Goal: Task Accomplishment & Management: Use online tool/utility

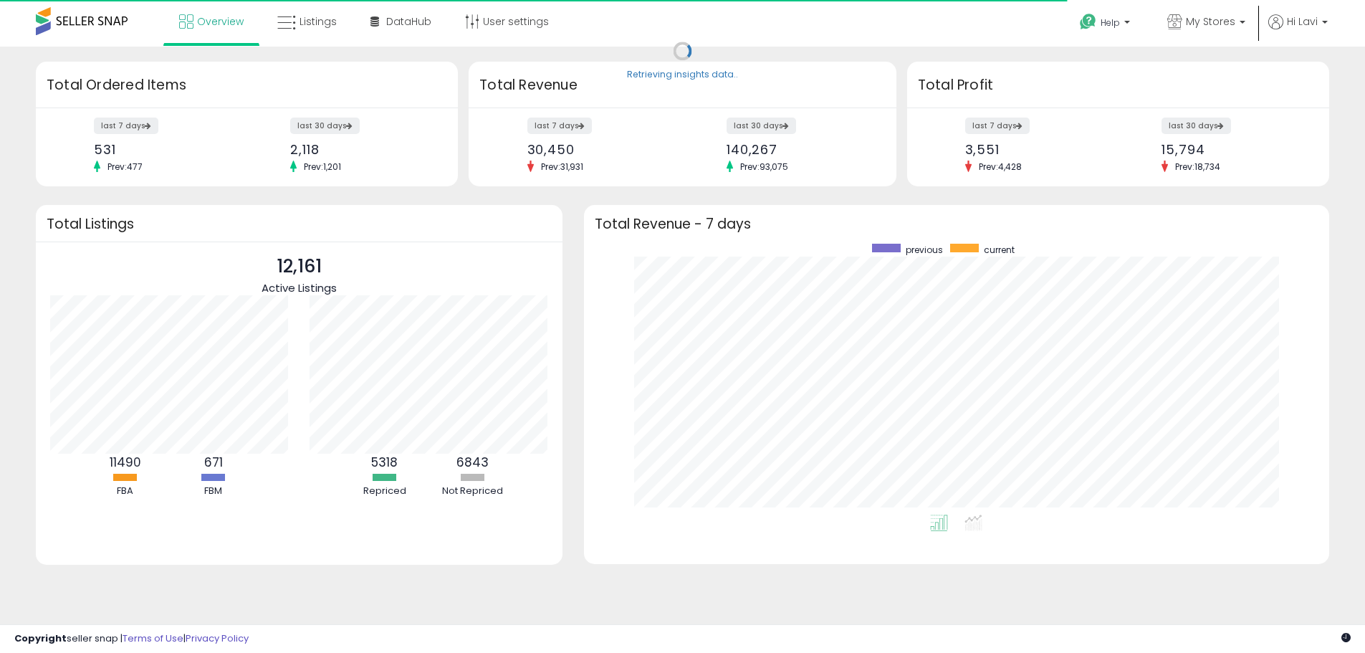
scroll to position [271, 717]
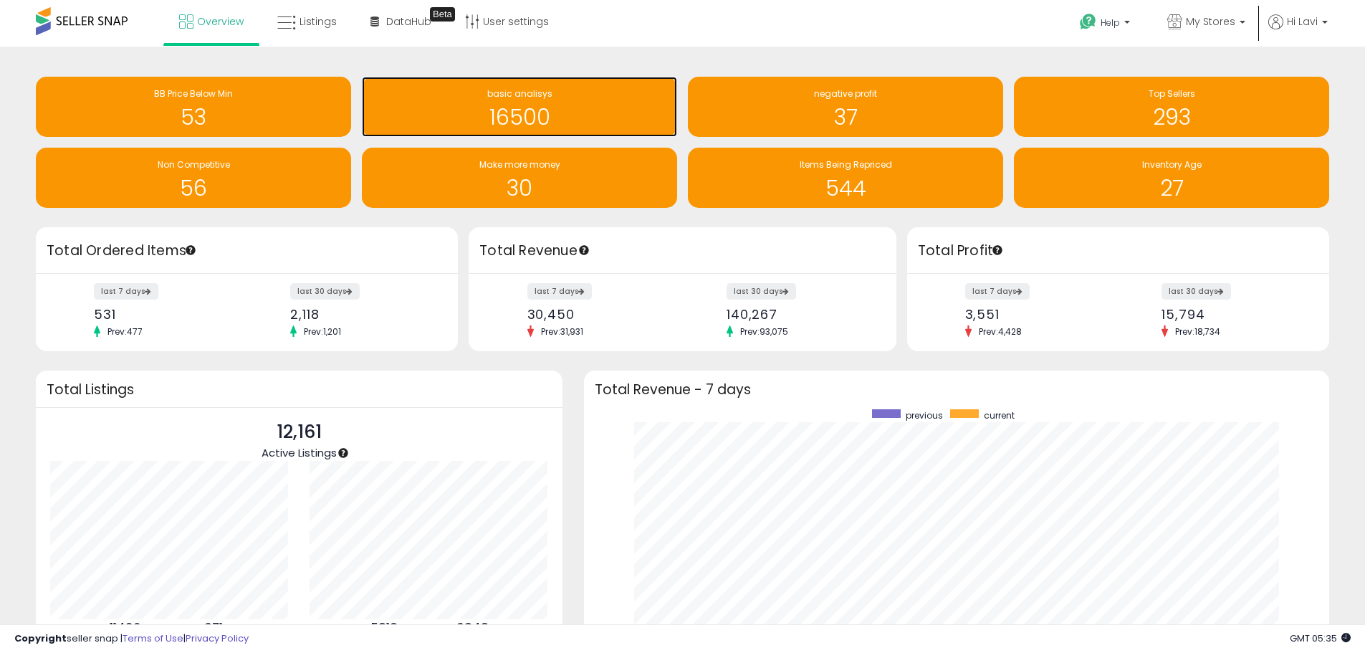
click at [497, 96] on span "basic analisys" at bounding box center [519, 93] width 65 height 12
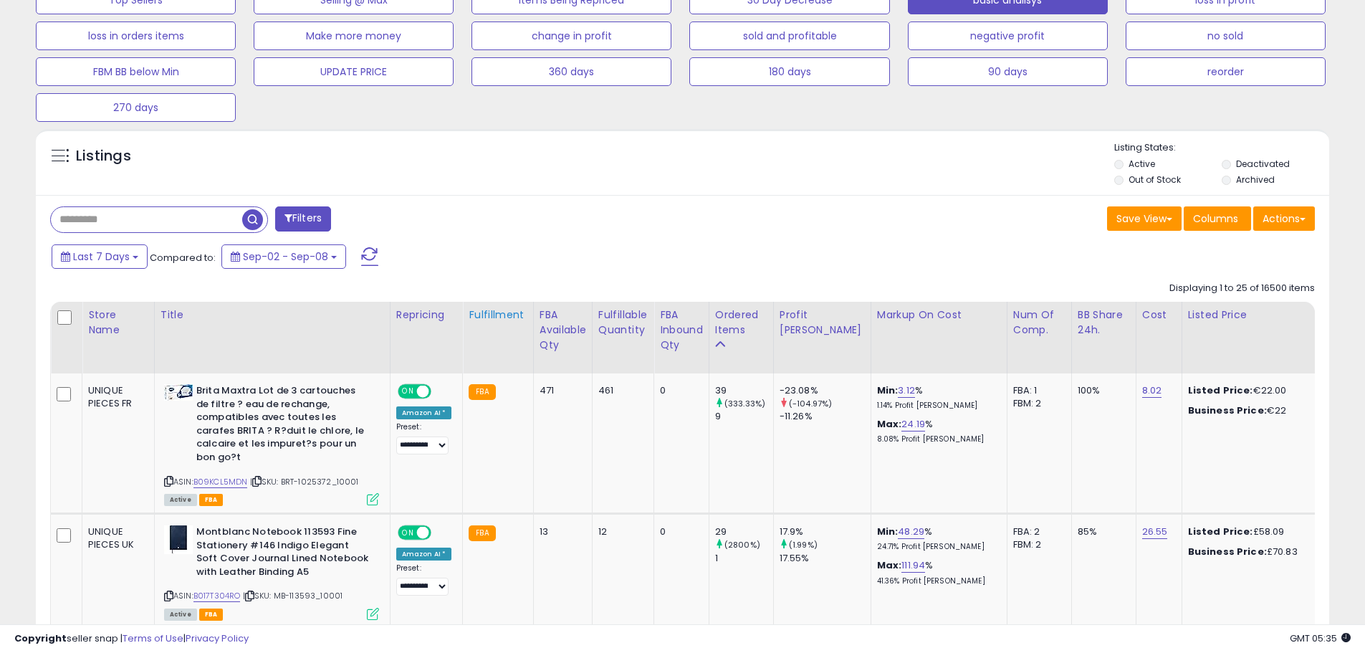
scroll to position [294, 750]
click at [171, 216] on input "text" at bounding box center [146, 219] width 191 height 25
paste input "**********"
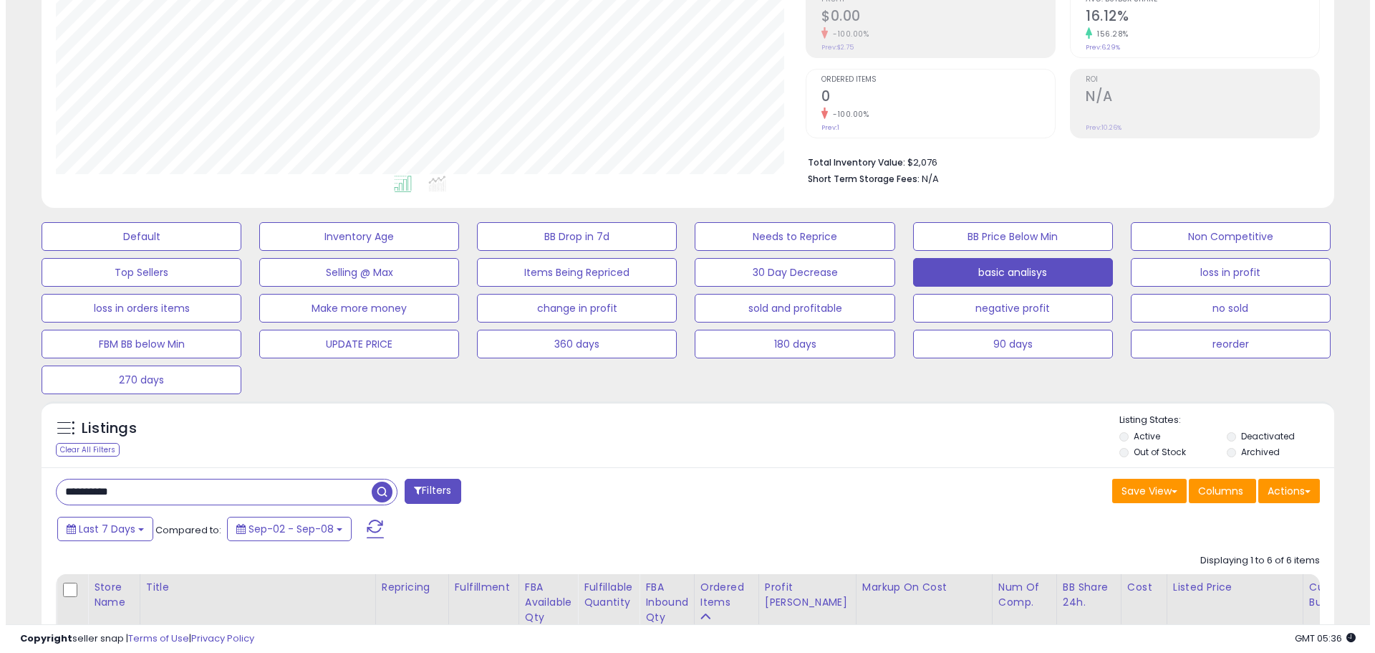
scroll to position [216, 0]
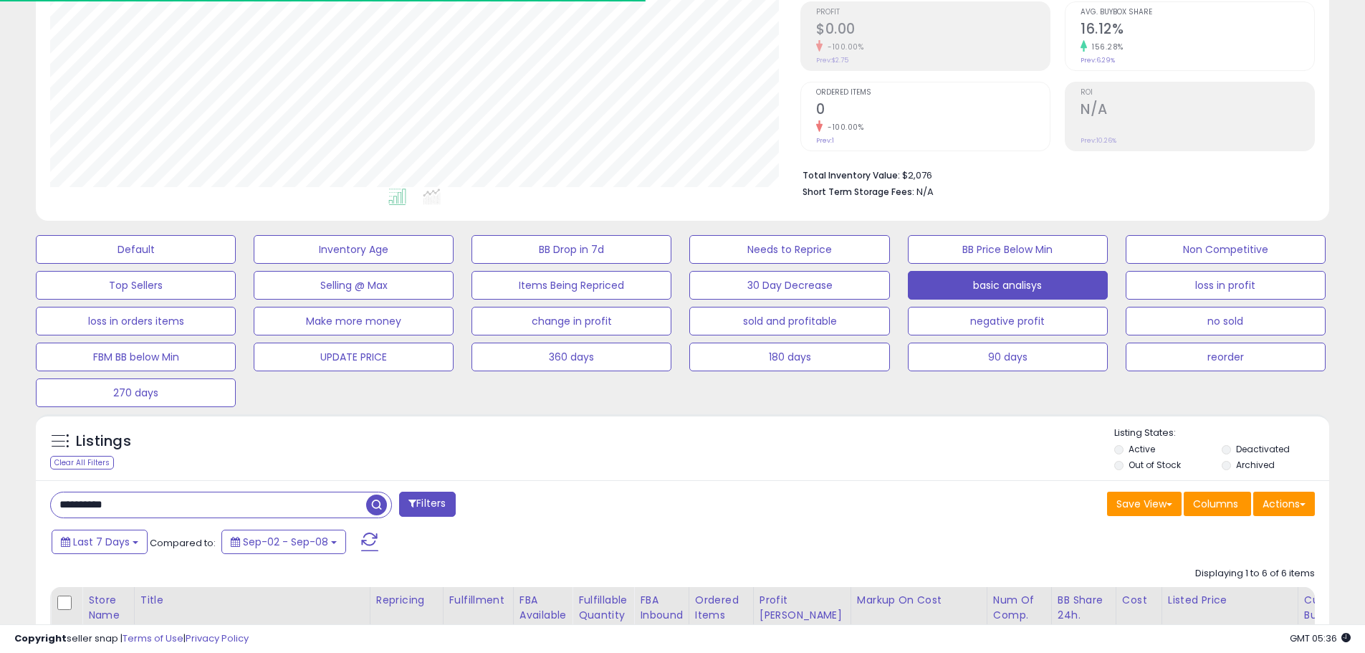
drag, startPoint x: 197, startPoint y: 509, endPoint x: -103, endPoint y: 494, distance: 300.5
click at [0, 436] on html "Unable to login Retrieving listings data.. has not yet accepted the Terms of Us…" at bounding box center [682, 110] width 1365 height 653
paste input "text"
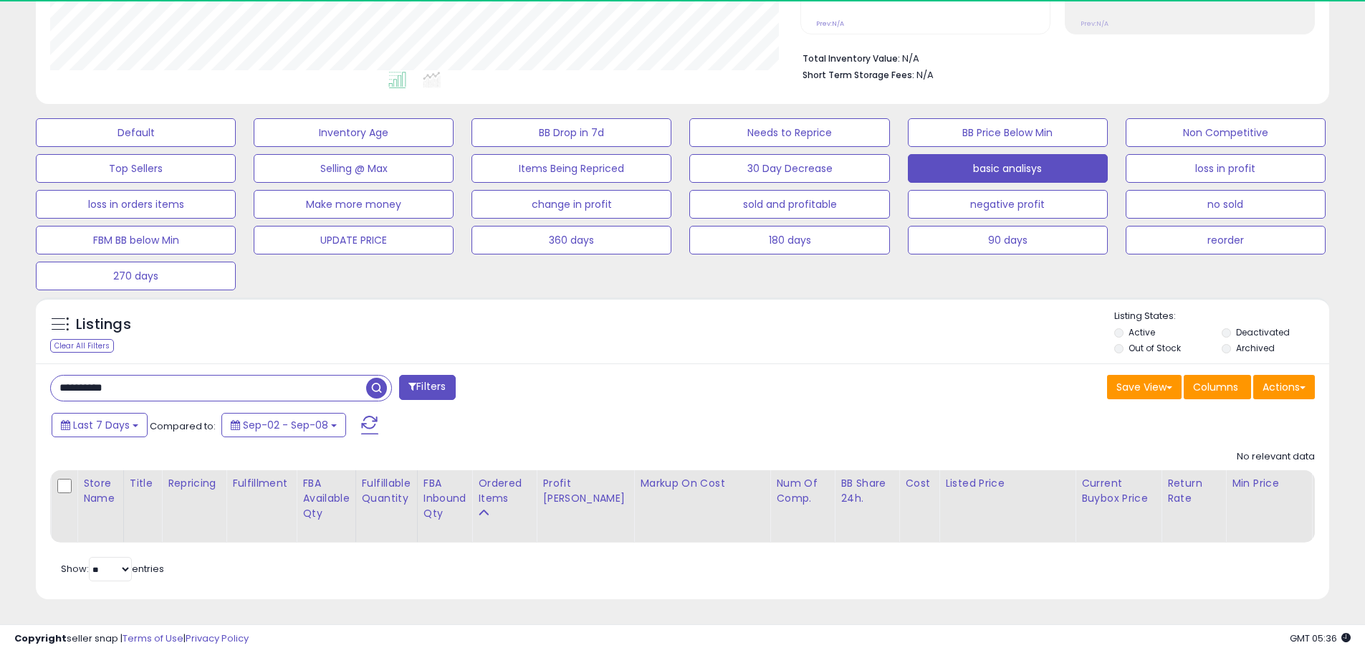
scroll to position [294, 750]
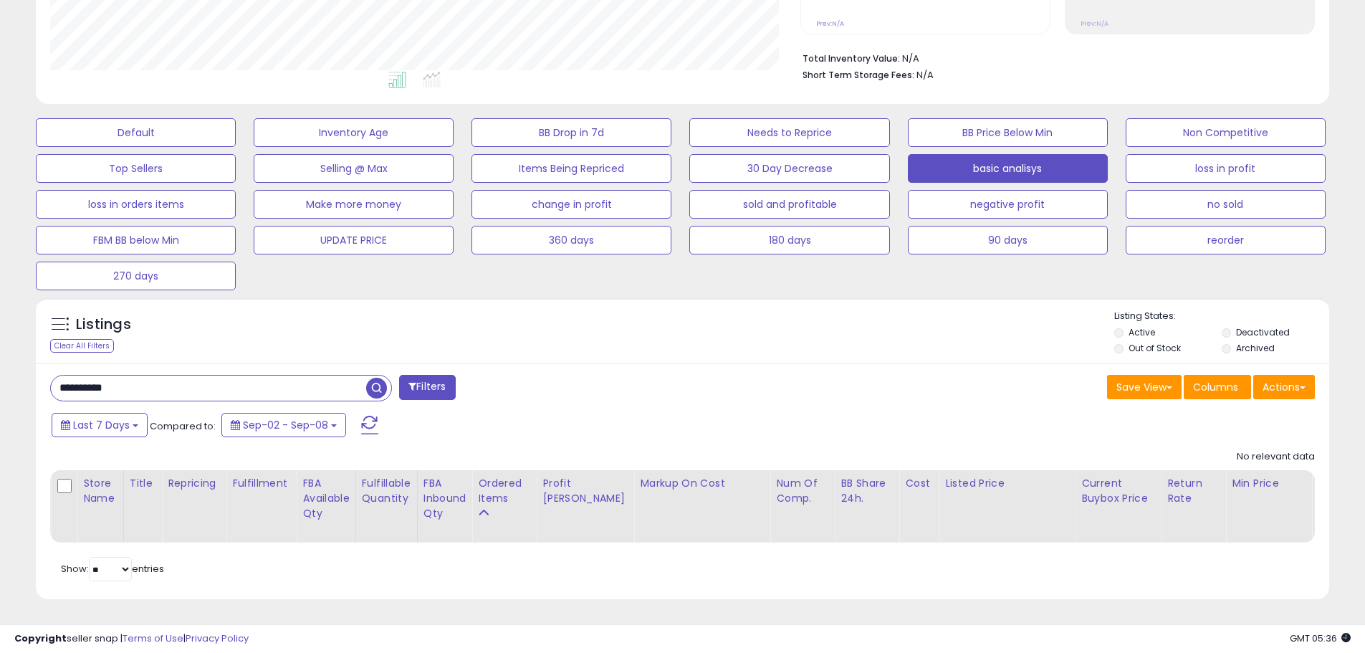
click at [58, 375] on input "**********" at bounding box center [208, 387] width 315 height 25
drag, startPoint x: 174, startPoint y: 381, endPoint x: -209, endPoint y: 385, distance: 383.3
paste input "text"
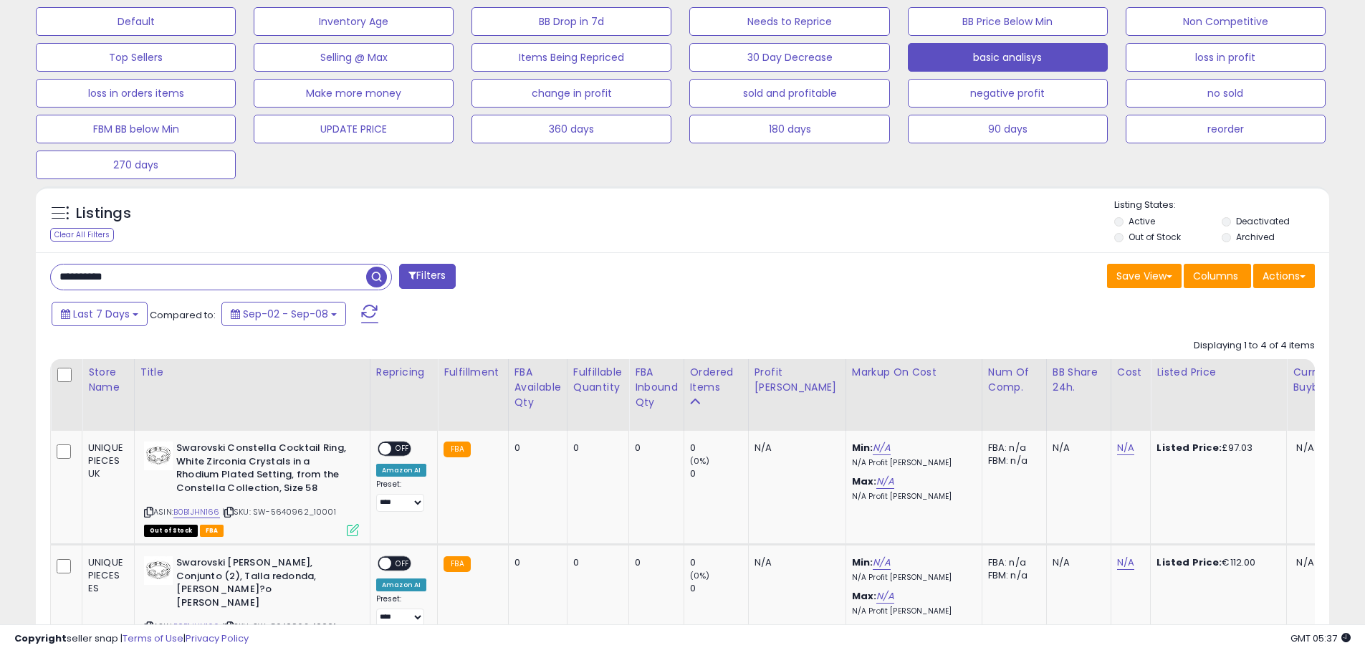
scroll to position [439, 0]
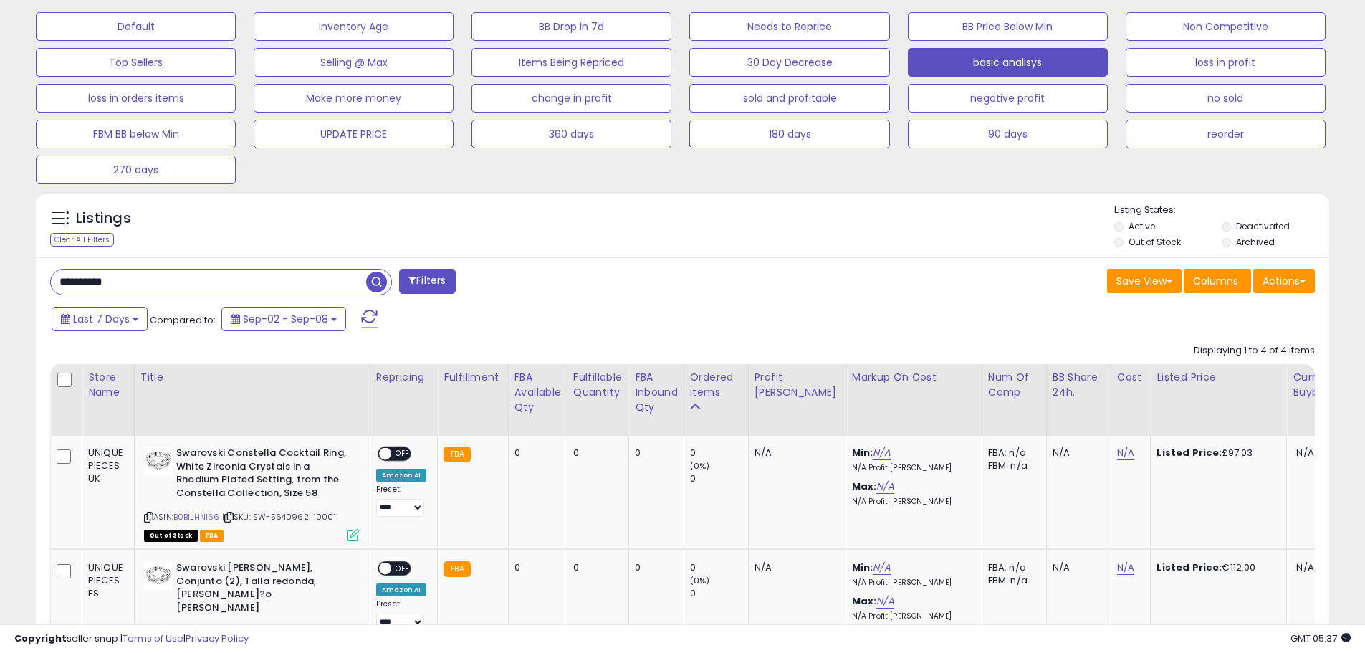
drag, startPoint x: 170, startPoint y: 271, endPoint x: -153, endPoint y: 268, distance: 323.1
paste input "text"
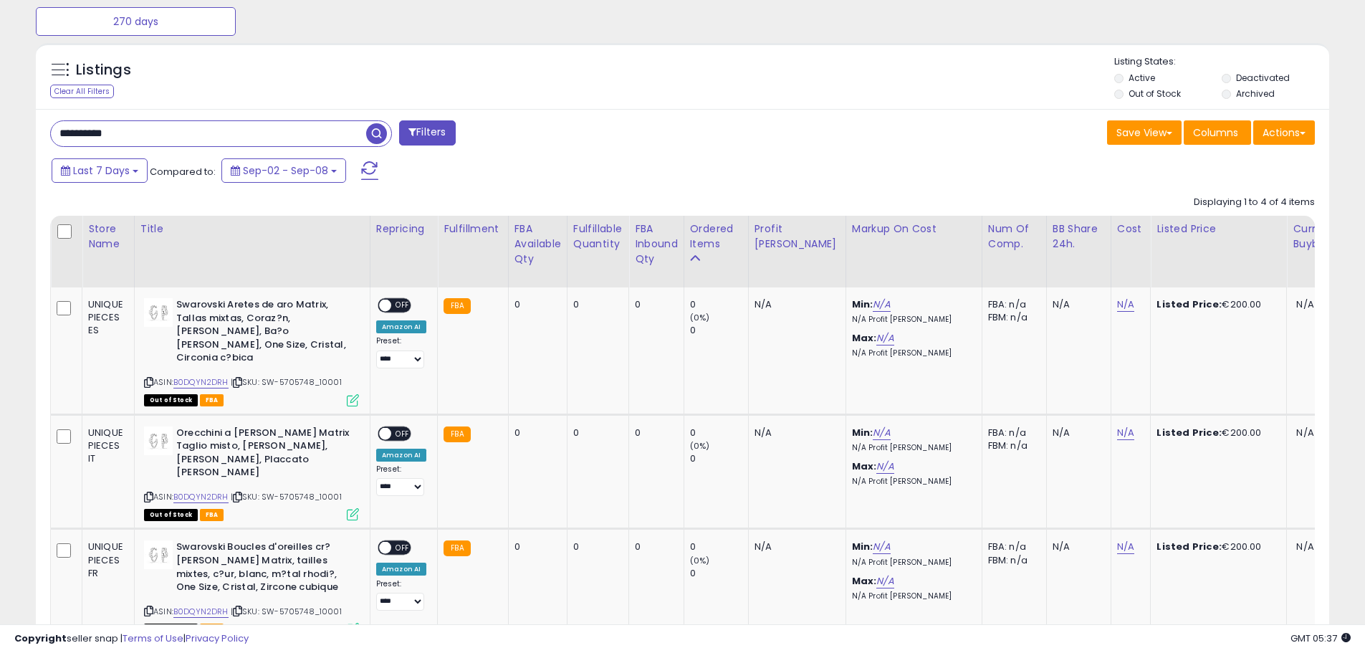
scroll to position [575, 0]
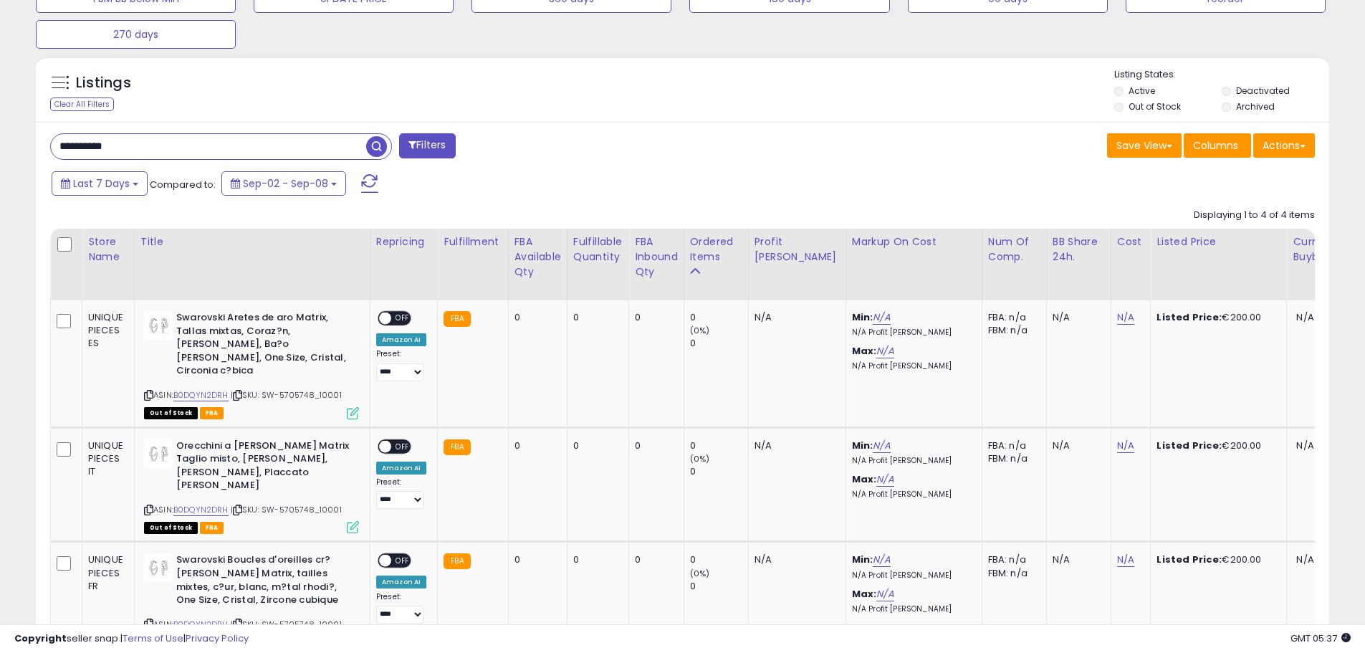
drag, startPoint x: 216, startPoint y: 136, endPoint x: -250, endPoint y: 116, distance: 466.8
paste input "text"
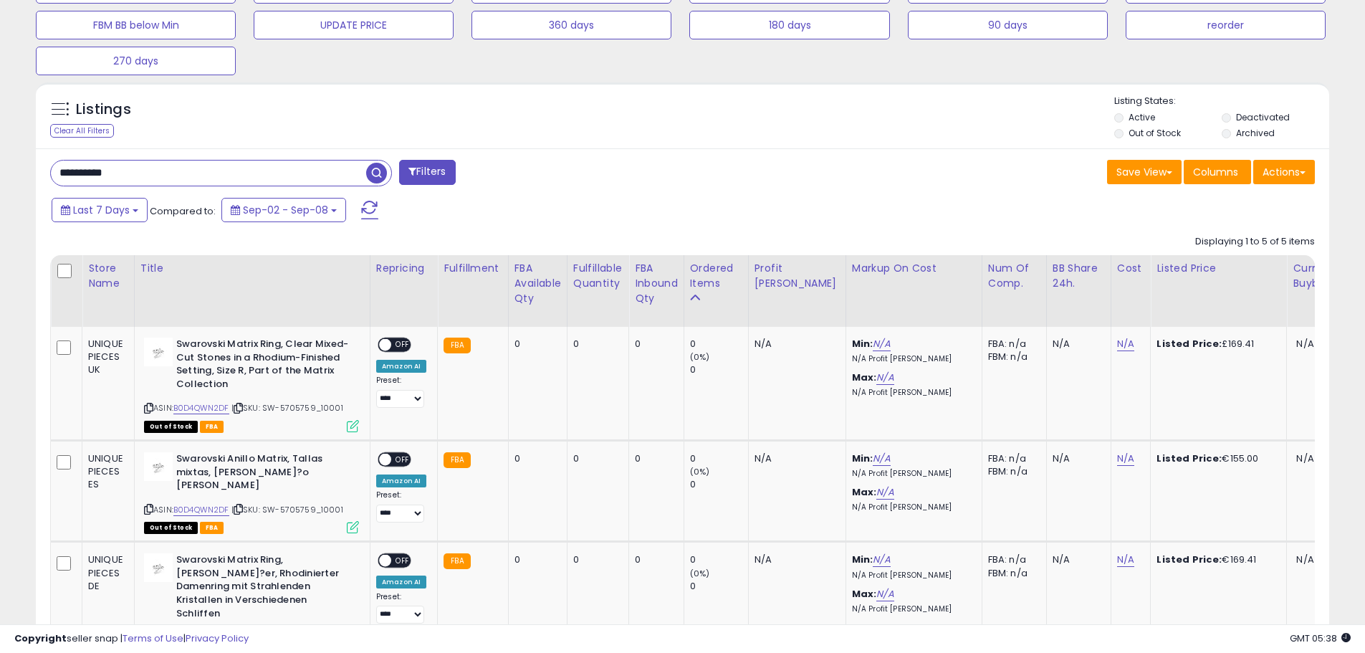
scroll to position [444, 0]
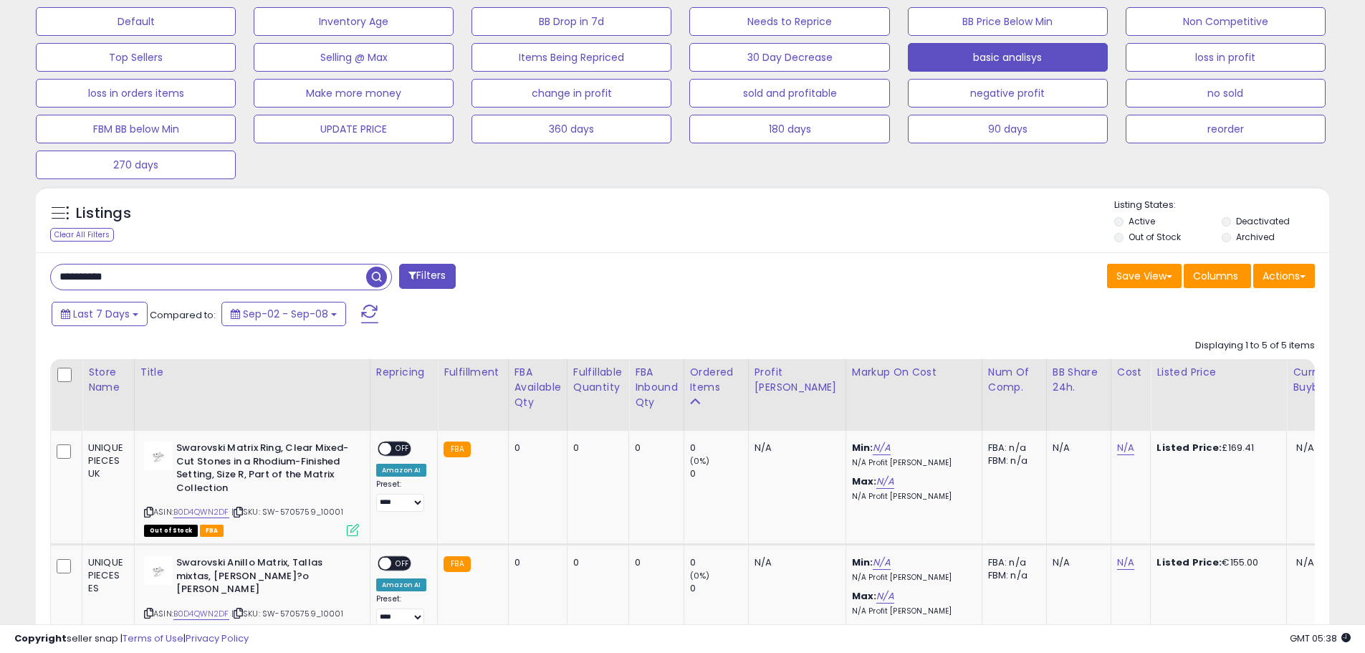
drag, startPoint x: 314, startPoint y: 279, endPoint x: -219, endPoint y: 274, distance: 533.0
paste input "******"
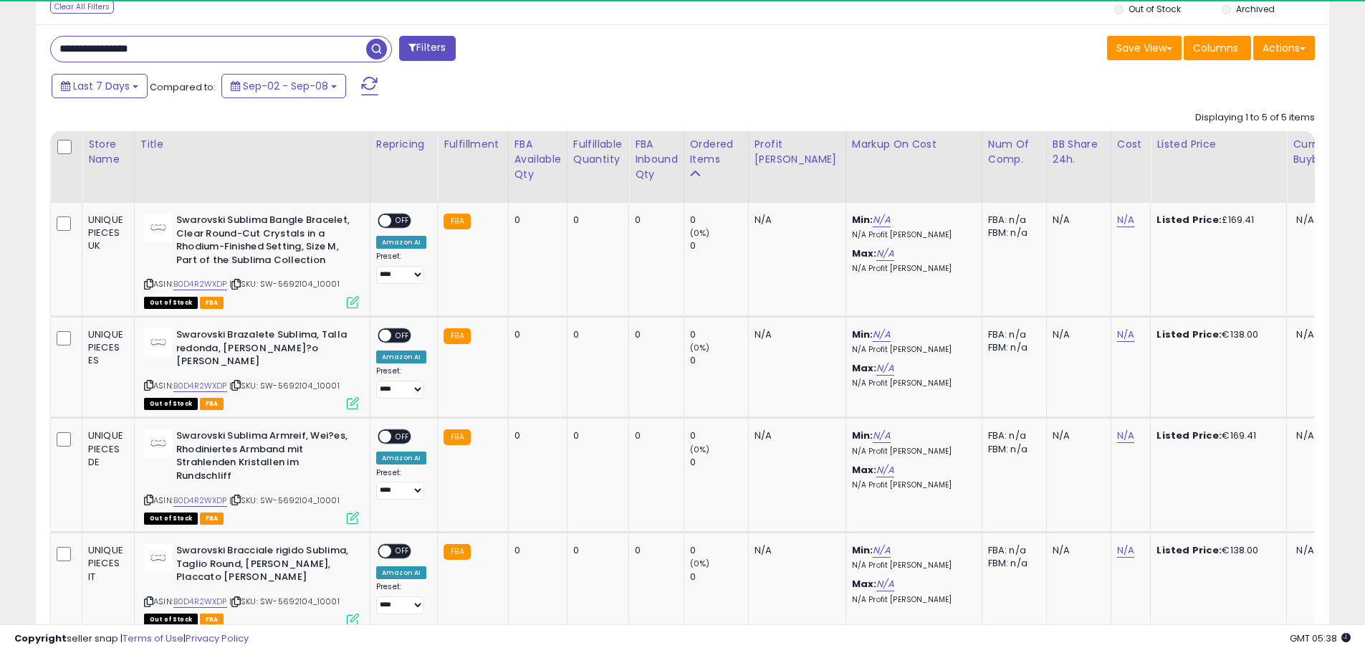
scroll to position [294, 750]
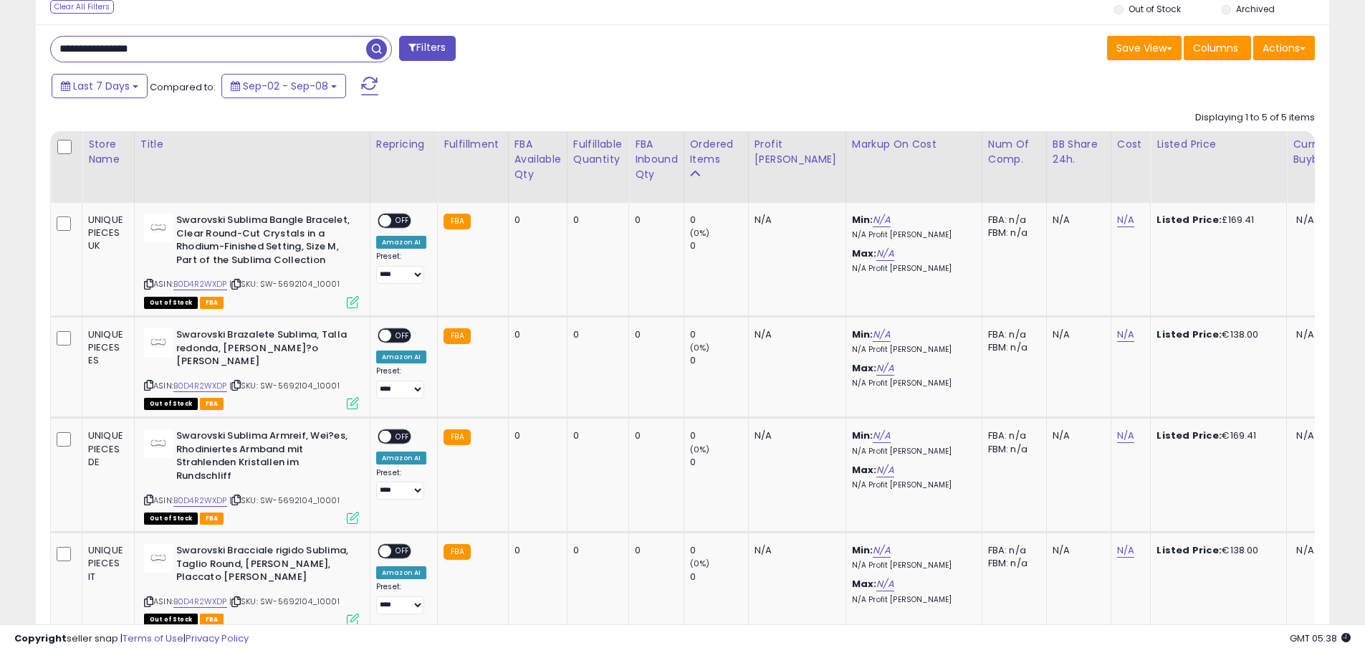
drag, startPoint x: -201, startPoint y: 49, endPoint x: -246, endPoint y: 57, distance: 46.5
paste input "text"
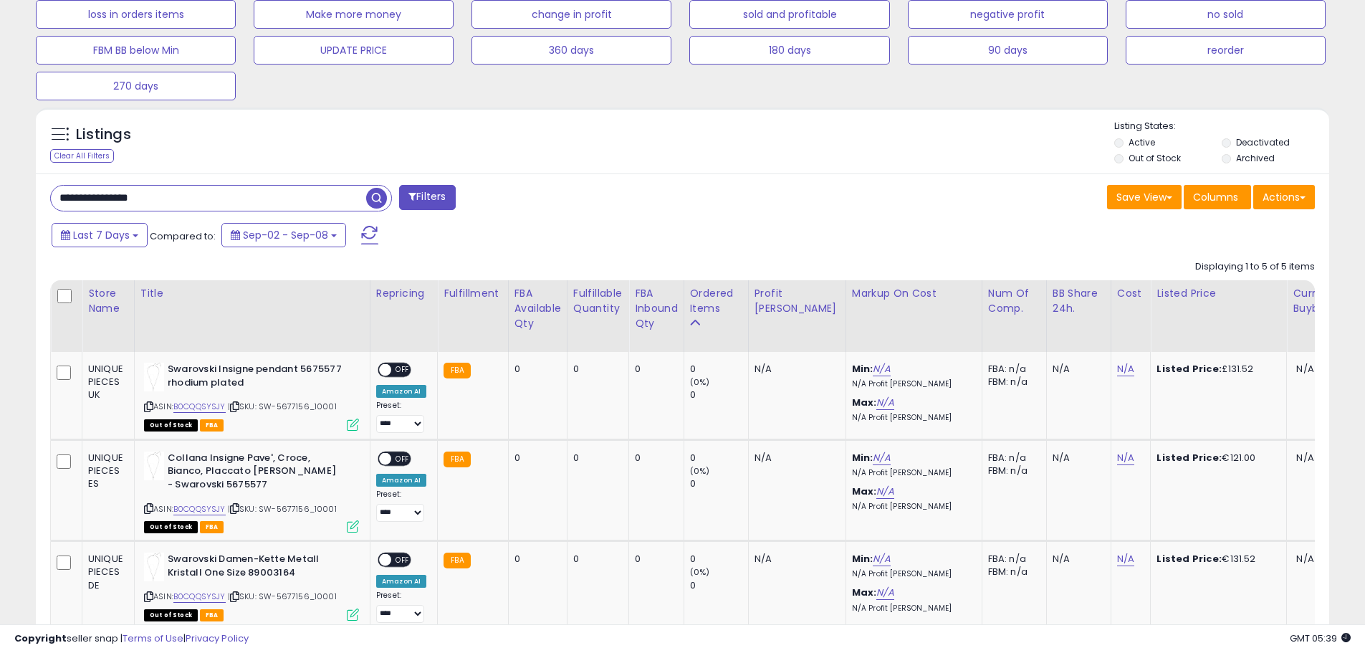
drag, startPoint x: 205, startPoint y: 199, endPoint x: -350, endPoint y: 163, distance: 555.6
paste input "text"
type input "**********"
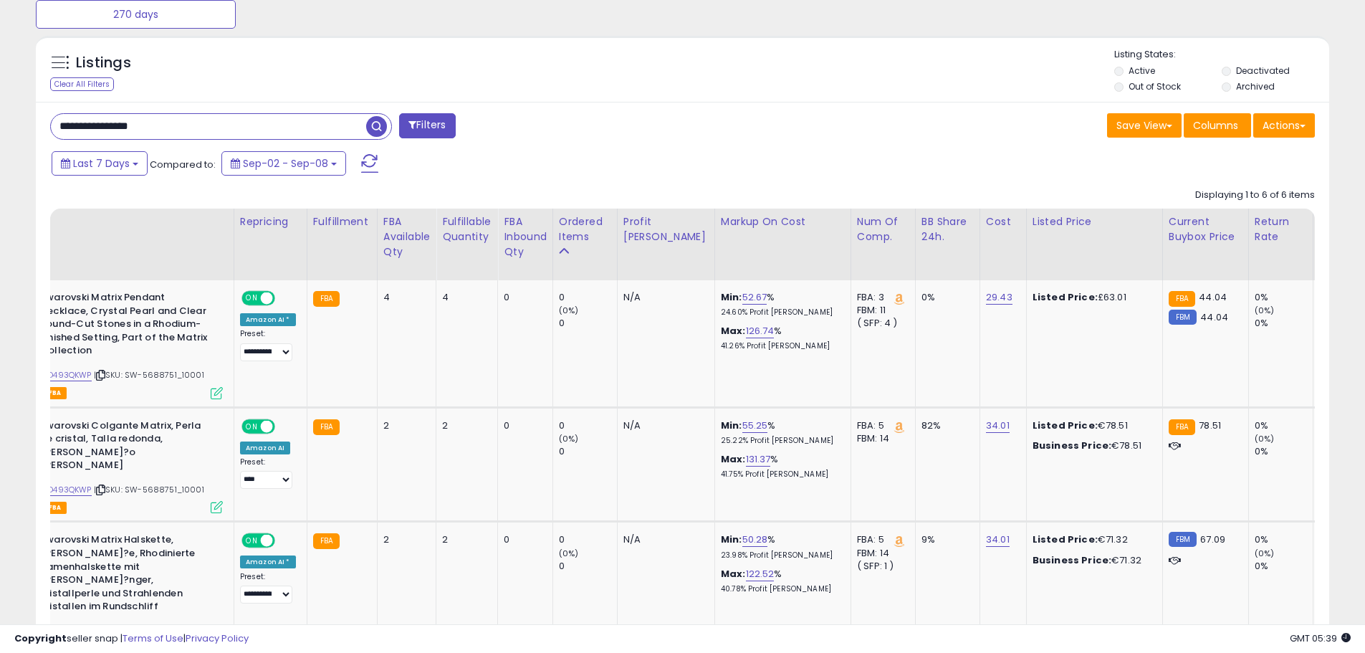
scroll to position [0, 0]
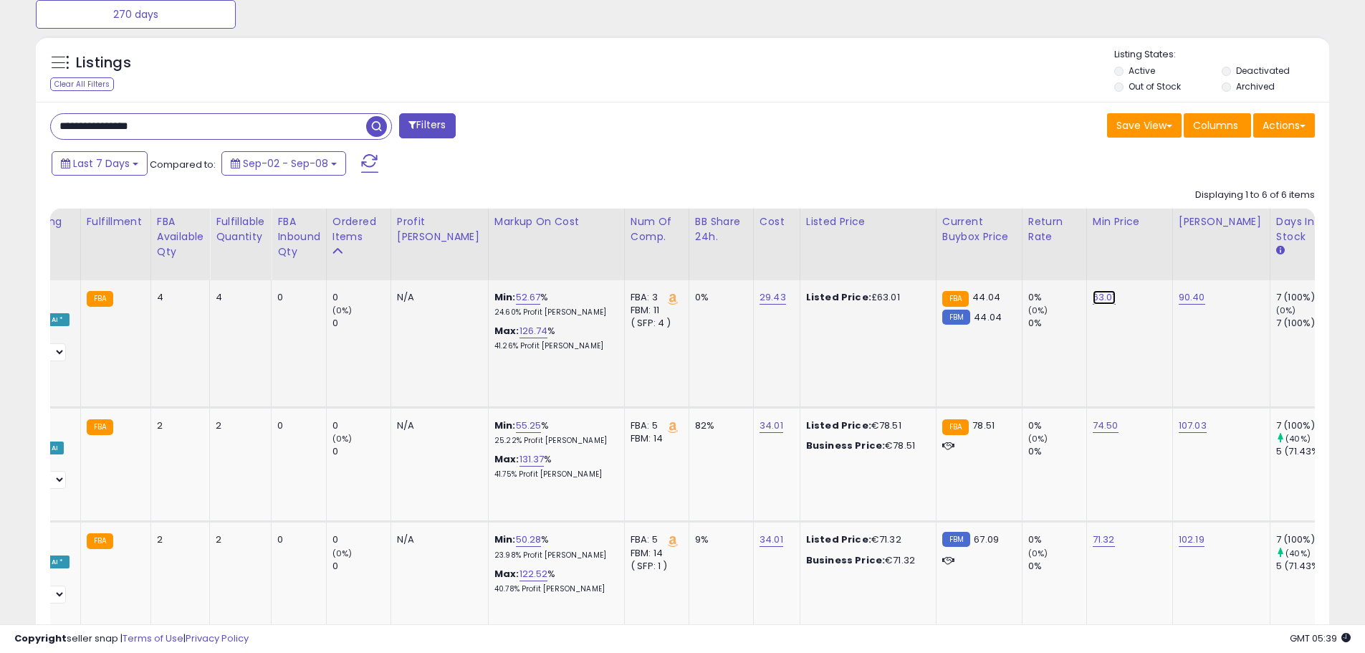
click at [1092, 299] on link "63.01" at bounding box center [1103, 297] width 23 height 14
drag, startPoint x: 1036, startPoint y: 264, endPoint x: 749, endPoint y: 261, distance: 287.3
click at [749, 261] on table "Store Name Title" at bounding box center [894, 601] width 2413 height 786
type input "**"
click button "submit" at bounding box center [1108, 260] width 24 height 21
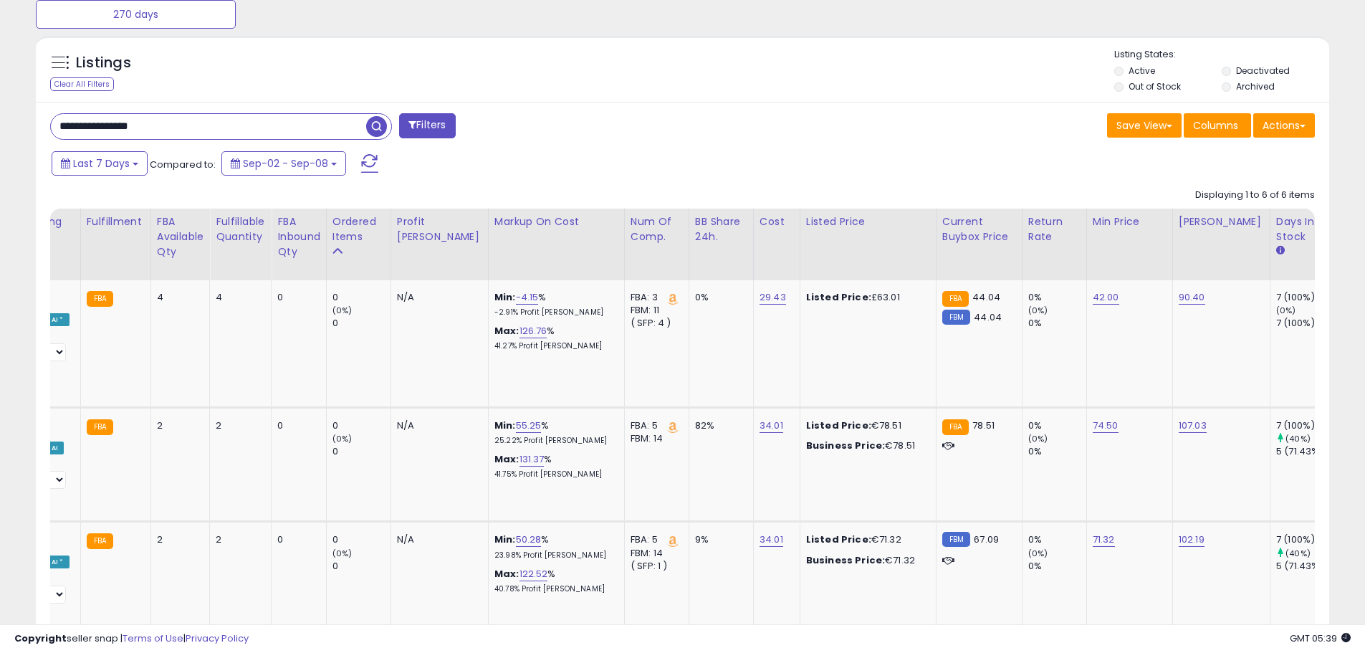
drag, startPoint x: 220, startPoint y: 131, endPoint x: -215, endPoint y: 102, distance: 435.8
paste input "text"
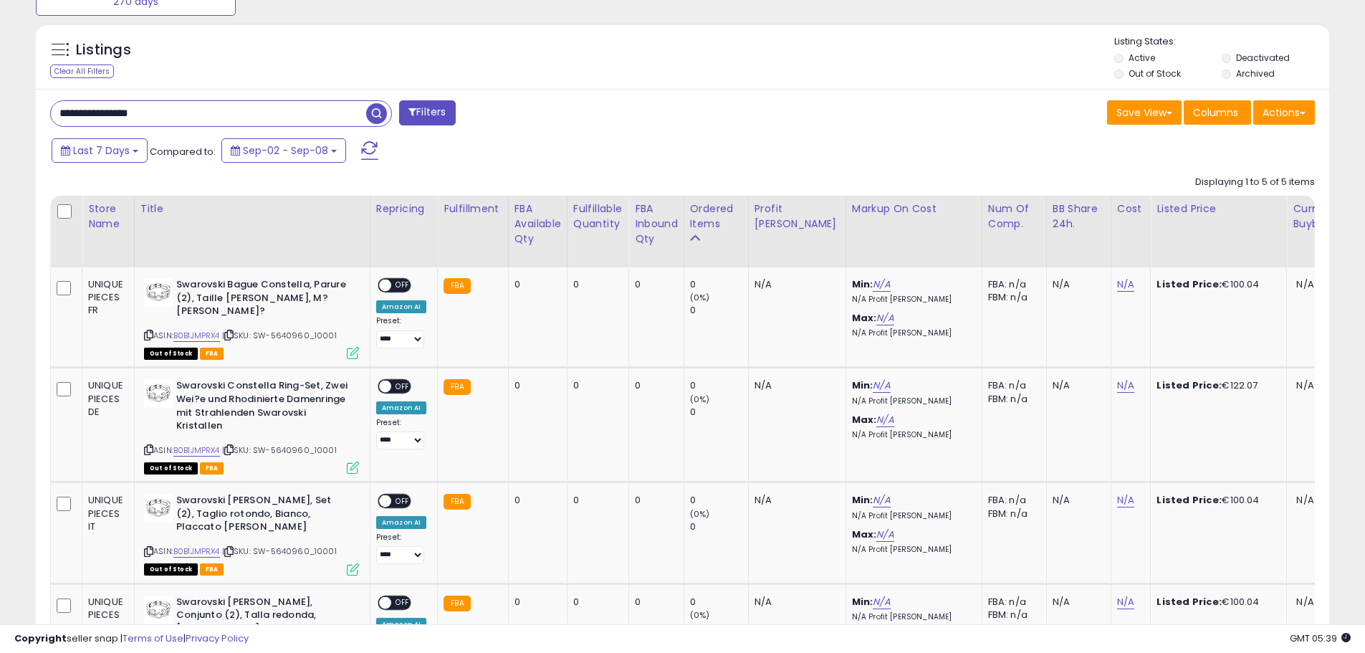
drag, startPoint x: 209, startPoint y: 112, endPoint x: -168, endPoint y: 87, distance: 377.6
paste input "text"
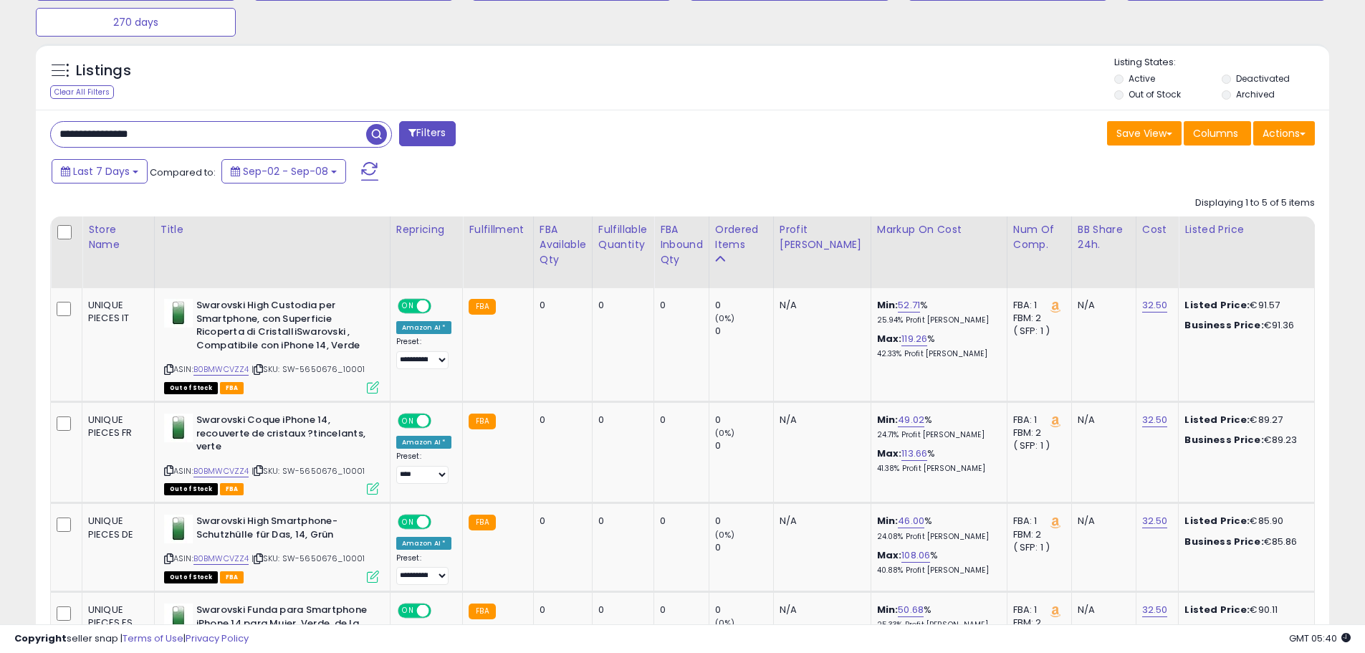
drag, startPoint x: 277, startPoint y: 138, endPoint x: -341, endPoint y: 81, distance: 620.9
paste input "text"
type input "**********"
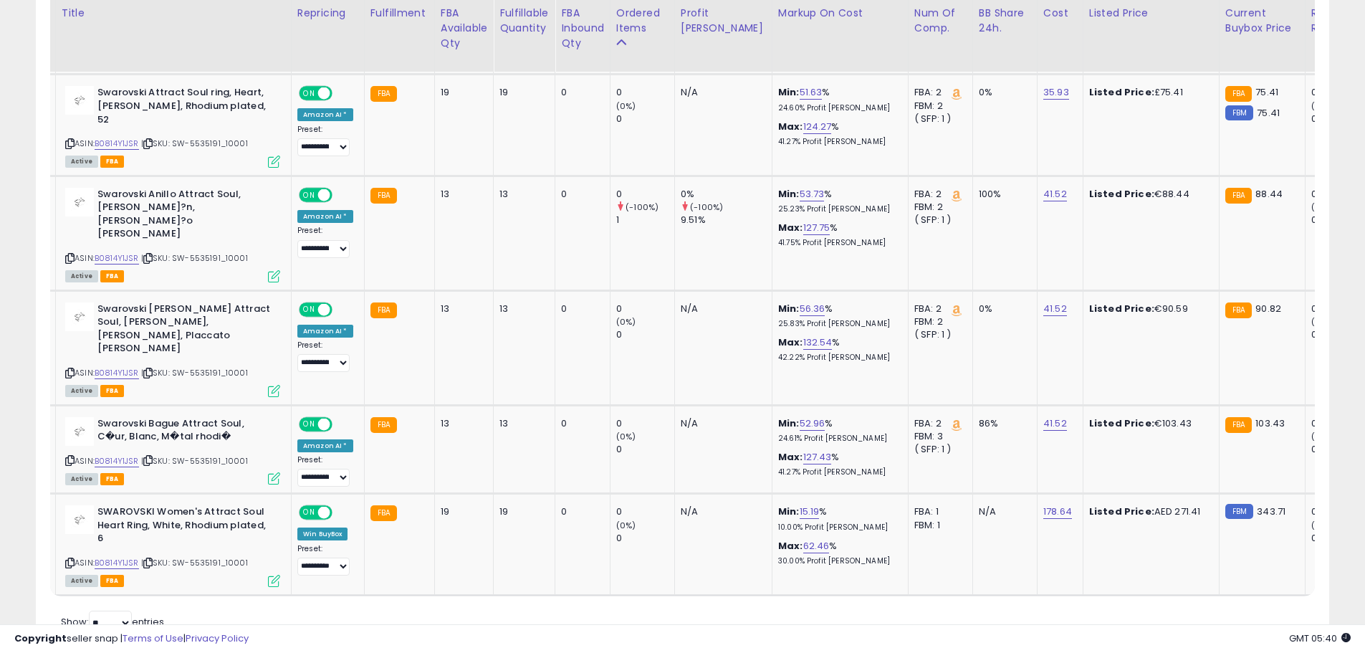
scroll to position [0, 88]
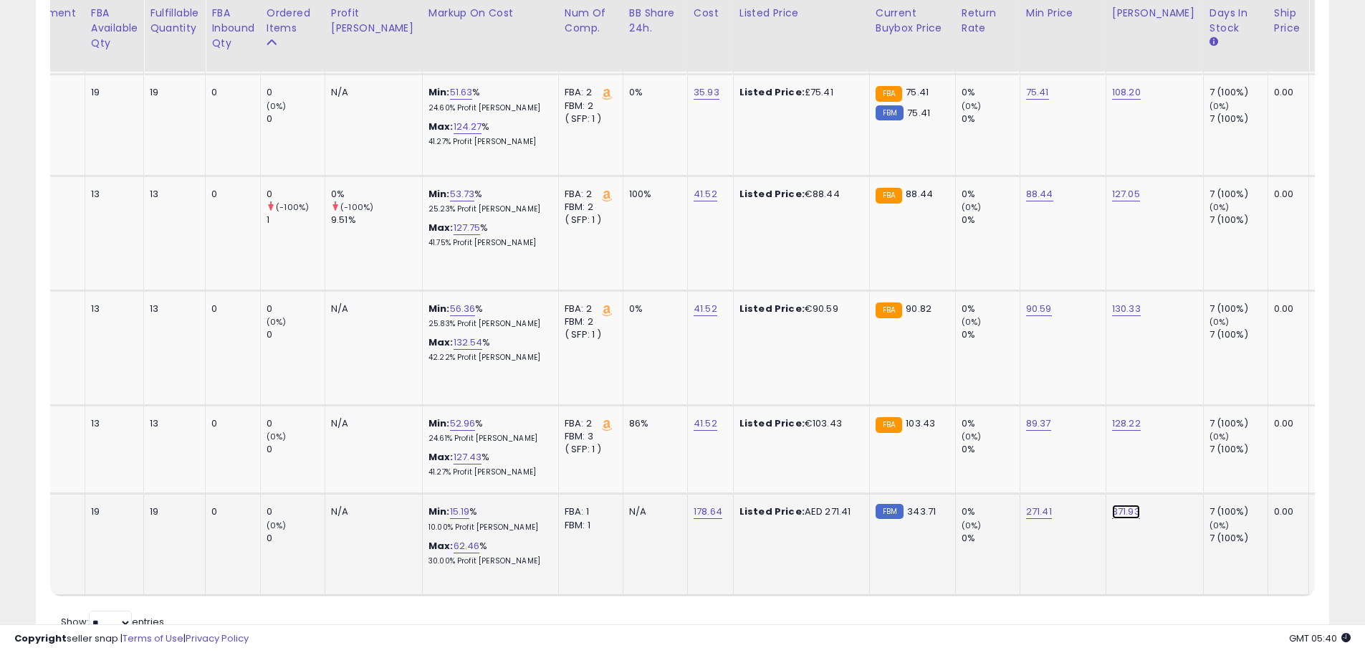
click at [1112, 504] on link "371.93" at bounding box center [1126, 511] width 28 height 14
drag, startPoint x: 1071, startPoint y: 417, endPoint x: 876, endPoint y: 414, distance: 194.9
click at [876, 414] on tbody "UNIQUE PIECES DE Swarovski Attract Soul Heart Ring, Rhodinierter Damenring mit …" at bounding box center [826, 284] width 2408 height 620
type input "***"
click button "submit" at bounding box center [1130, 410] width 24 height 21
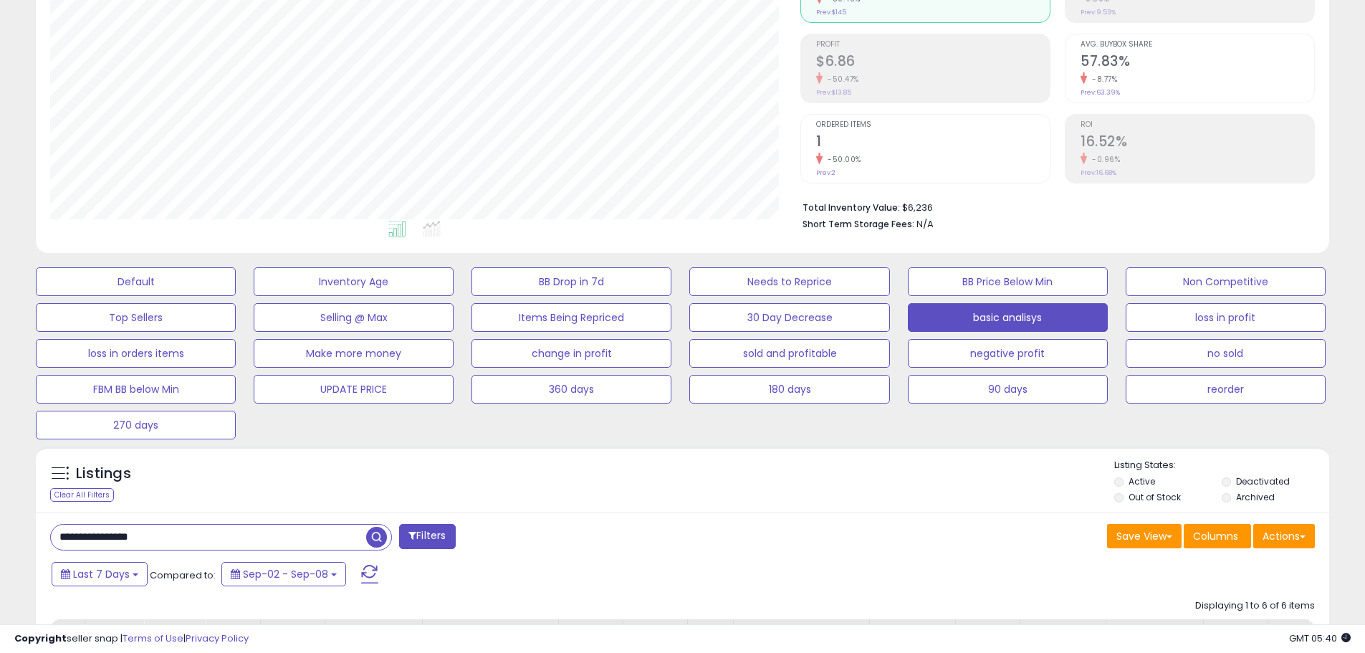
drag, startPoint x: 188, startPoint y: 539, endPoint x: -97, endPoint y: 514, distance: 286.2
click at [0, 468] on html "Unable to login Retrieving listings data.. has not yet accepted the Terms of Us…" at bounding box center [682, 142] width 1365 height 653
paste input "text"
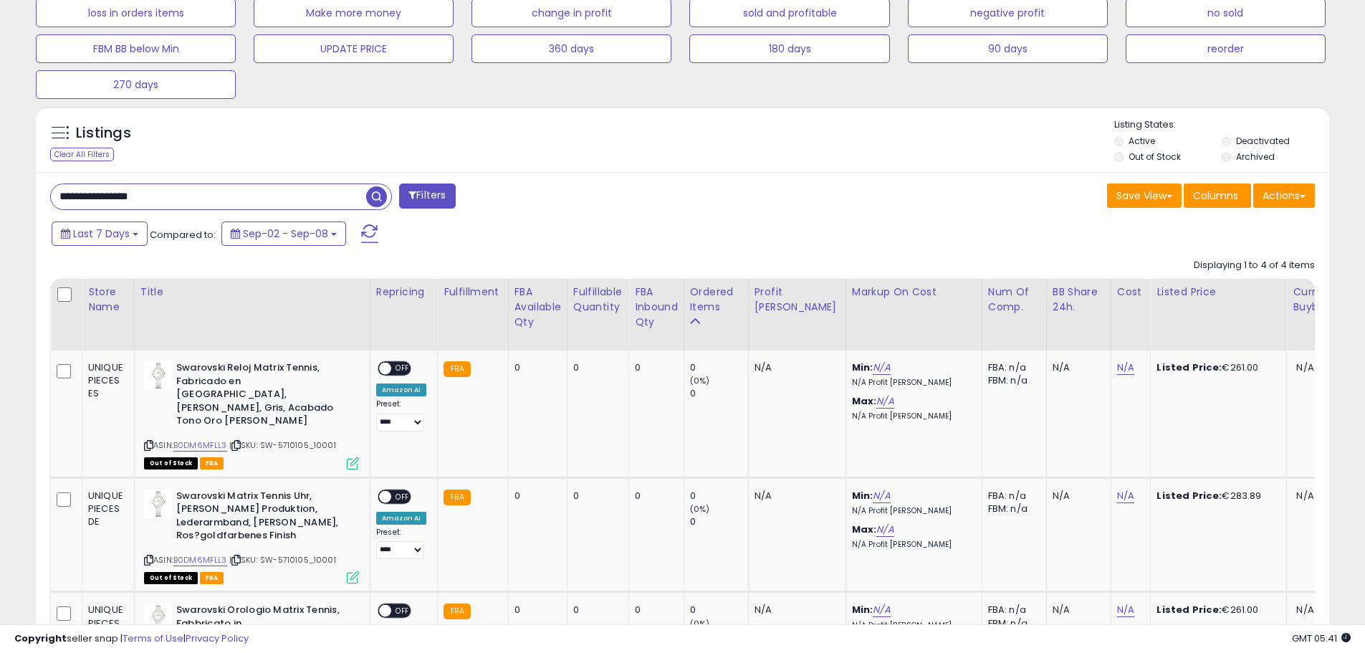
drag, startPoint x: 173, startPoint y: 208, endPoint x: 50, endPoint y: 194, distance: 123.3
click at [52, 194] on input "**********" at bounding box center [208, 196] width 315 height 25
paste input "text"
type input "**********"
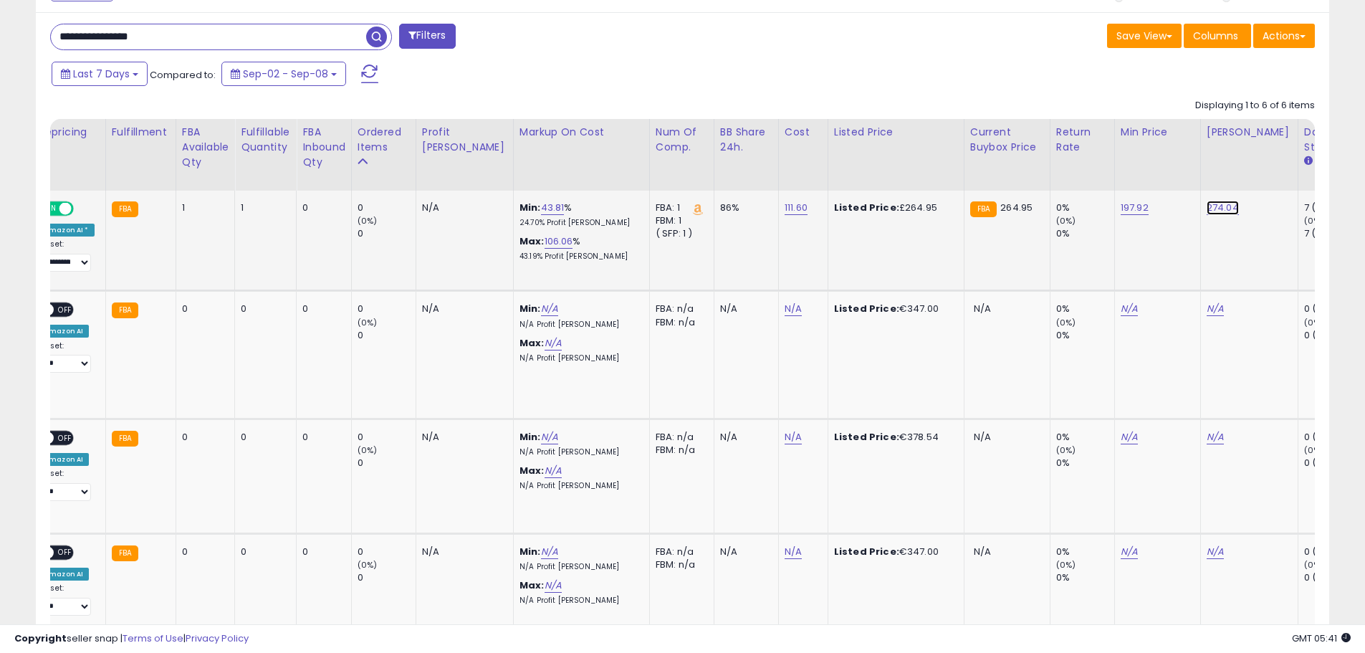
click at [1206, 202] on link "274.04" at bounding box center [1222, 208] width 32 height 14
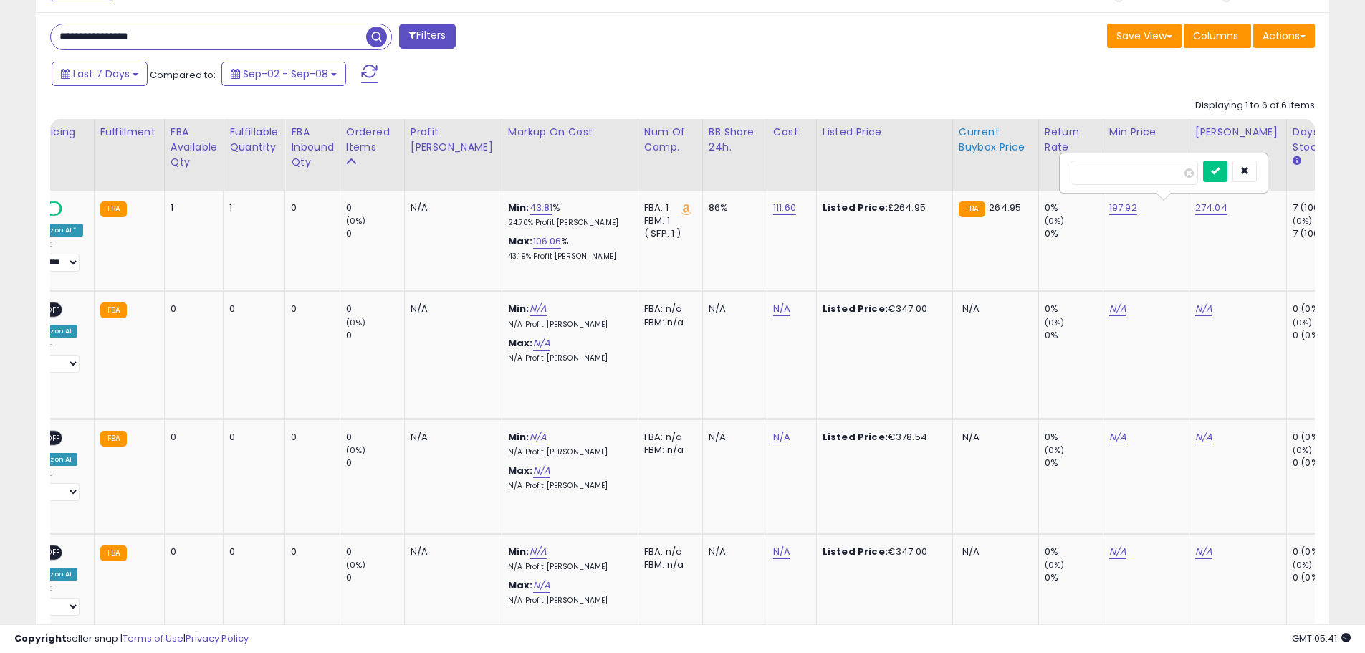
drag, startPoint x: 1138, startPoint y: 175, endPoint x: 987, endPoint y: 174, distance: 151.2
click at [989, 174] on table "Store Name Title" at bounding box center [903, 505] width 2405 height 772
type input "***"
click button "submit" at bounding box center [1215, 170] width 24 height 21
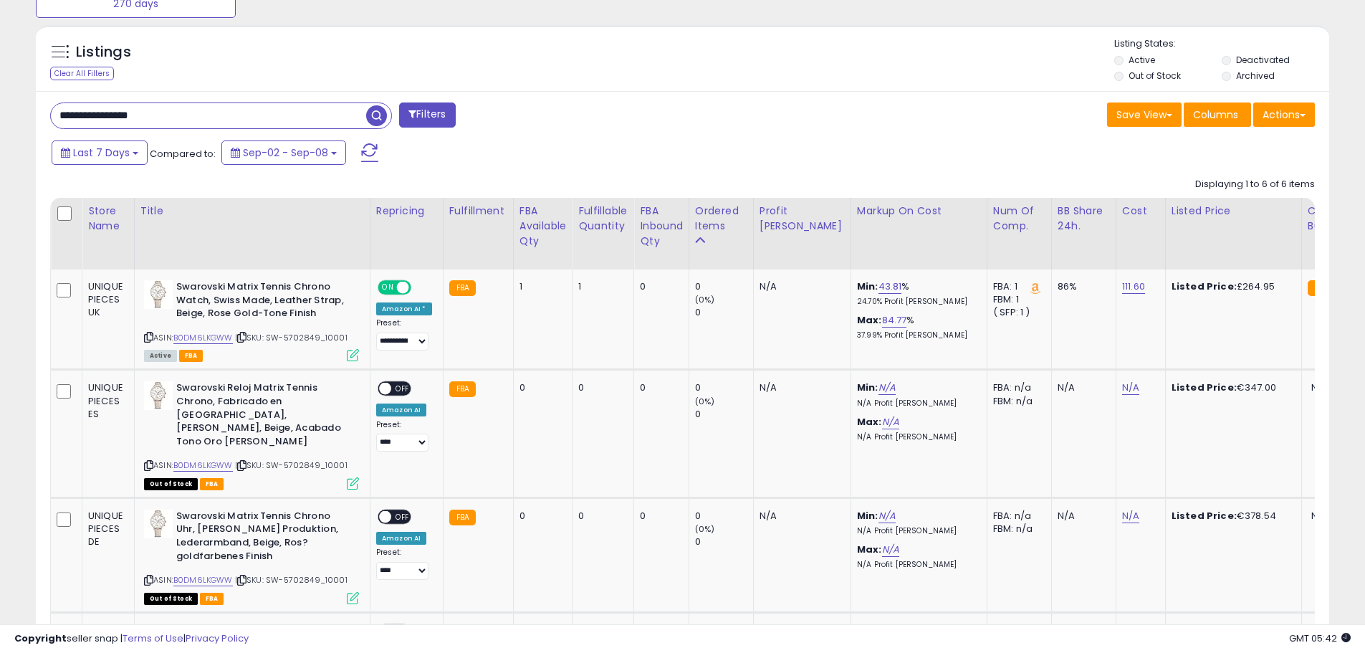
drag, startPoint x: 236, startPoint y: 124, endPoint x: -166, endPoint y: 87, distance: 403.5
paste input "text"
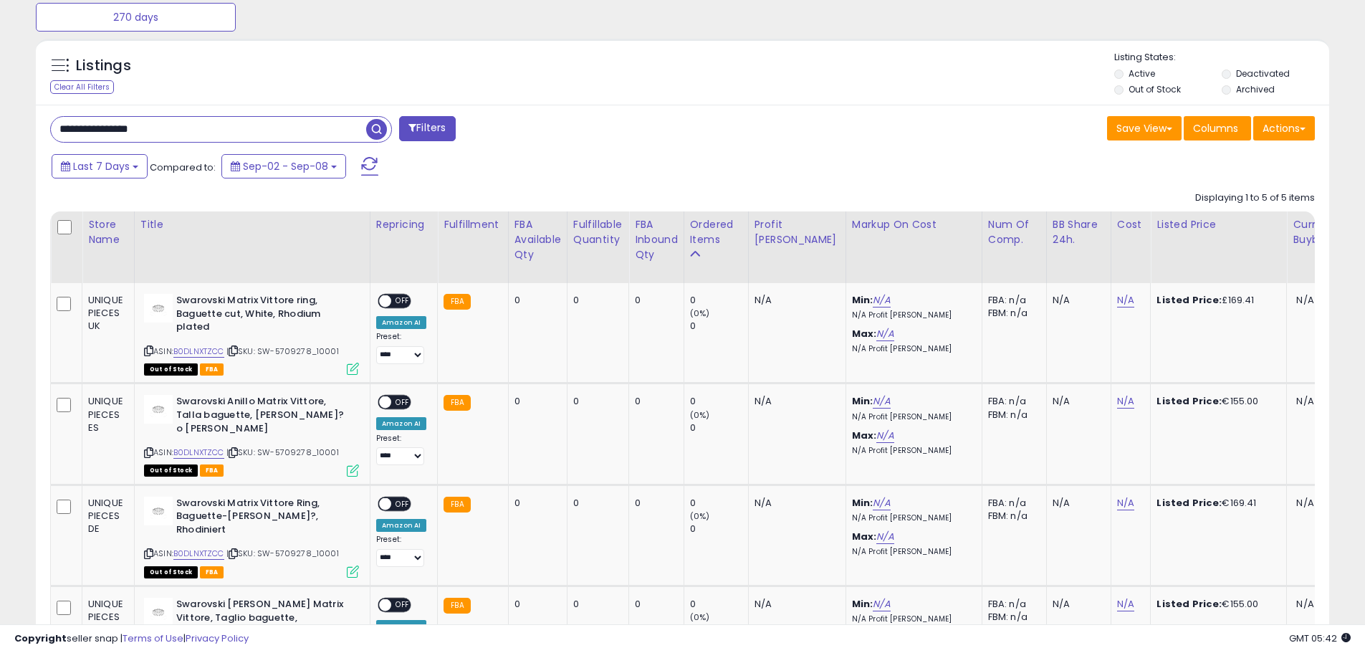
drag, startPoint x: 215, startPoint y: 131, endPoint x: 6, endPoint y: 117, distance: 208.9
click at [6, 117] on div "**********" at bounding box center [682, 184] width 1365 height 1458
paste input "text"
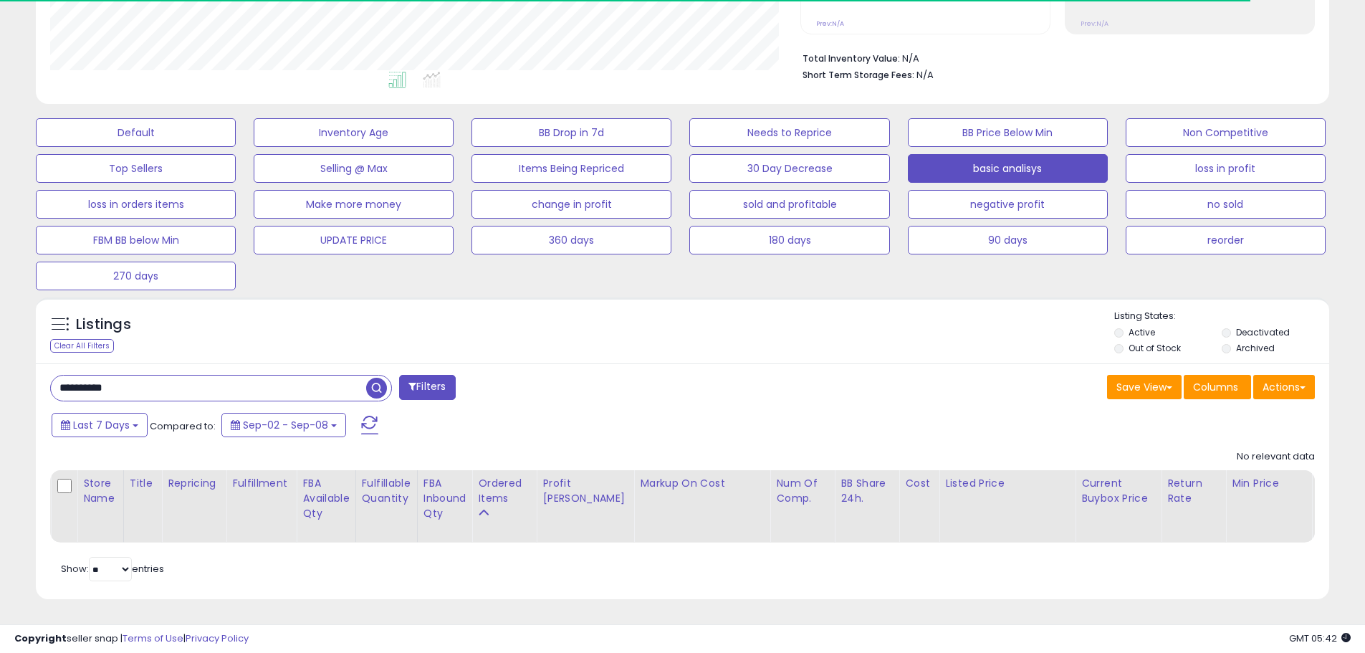
drag, startPoint x: 176, startPoint y: 377, endPoint x: -279, endPoint y: 296, distance: 461.3
paste input "text"
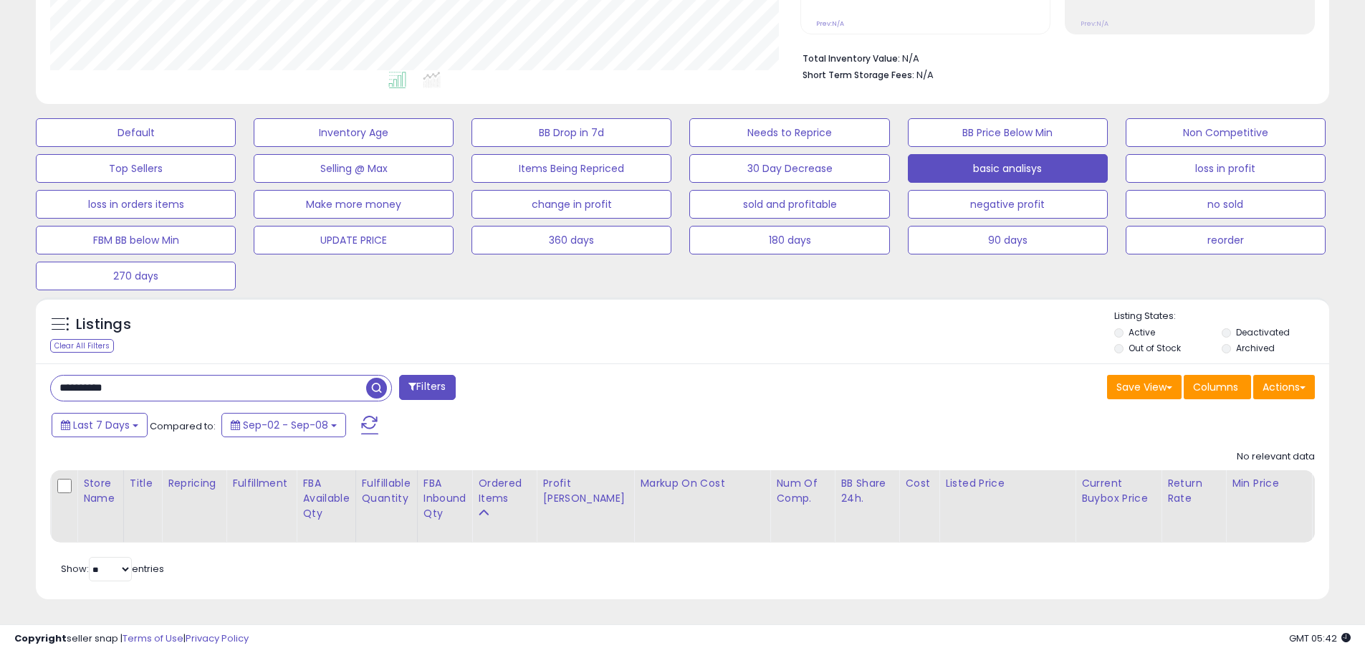
drag, startPoint x: 168, startPoint y: 375, endPoint x: -282, endPoint y: 363, distance: 450.0
paste input "******"
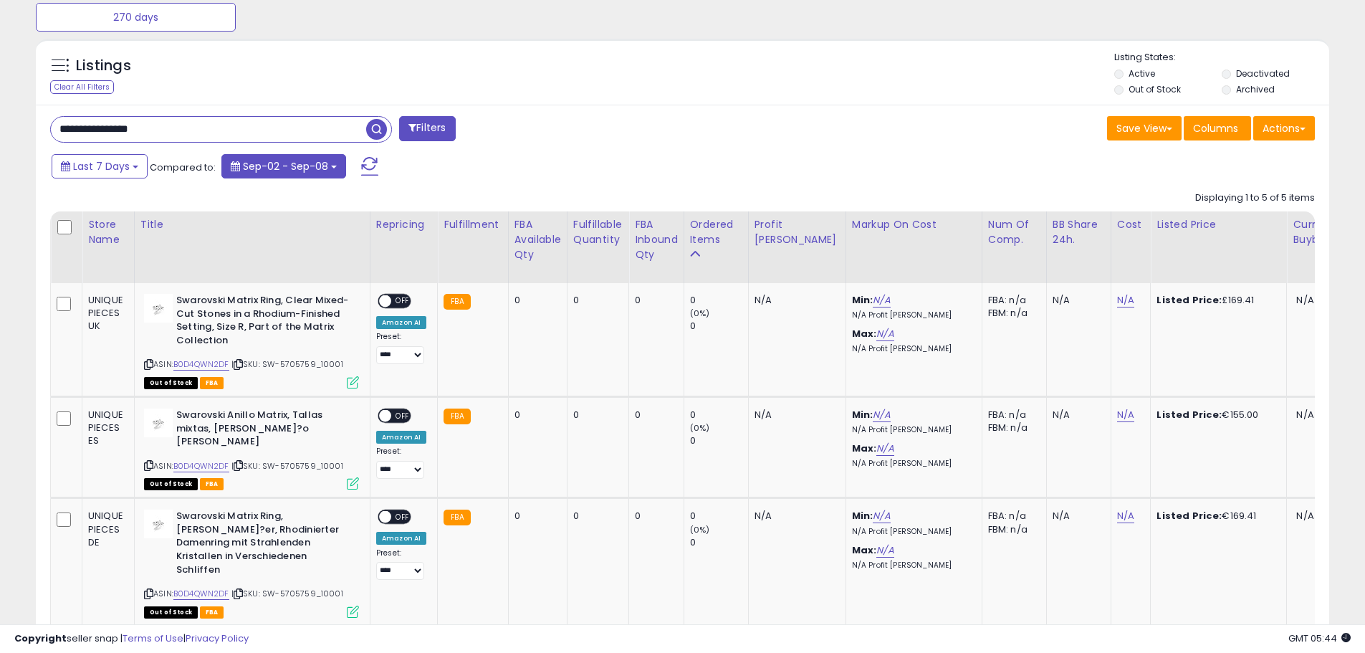
scroll to position [570, 0]
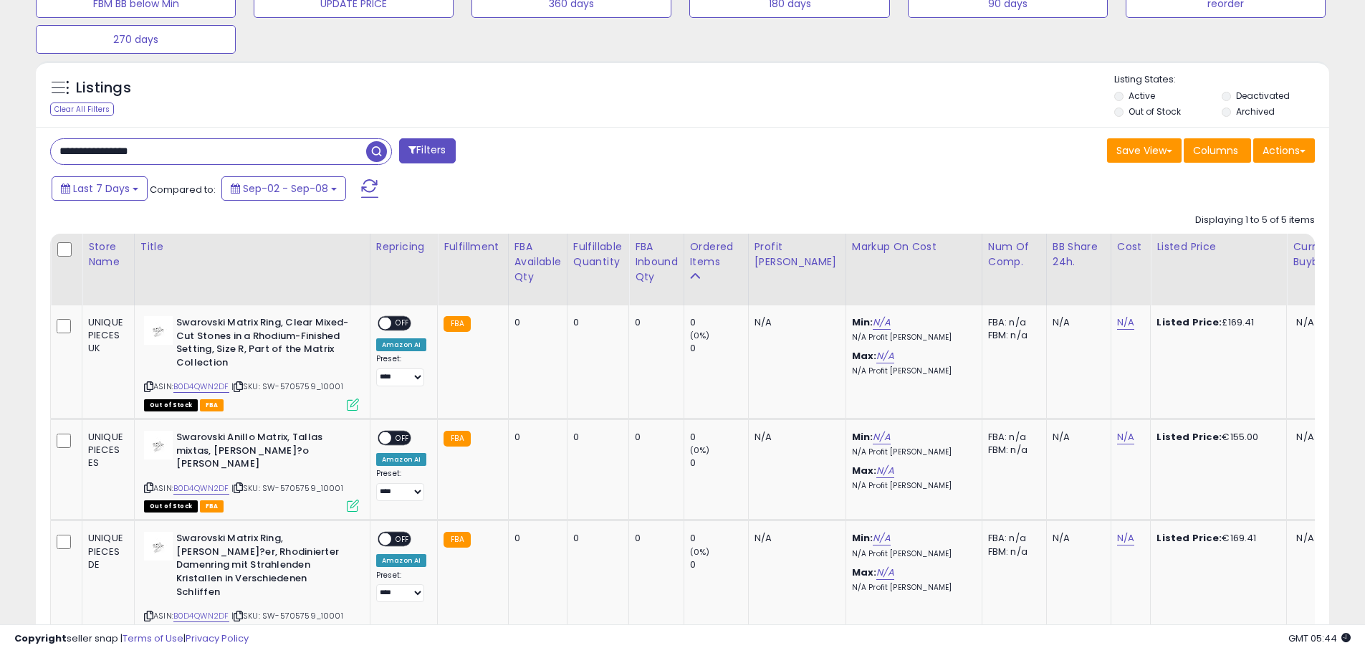
drag, startPoint x: 195, startPoint y: 148, endPoint x: -183, endPoint y: 138, distance: 378.4
paste input "text"
type input "**********"
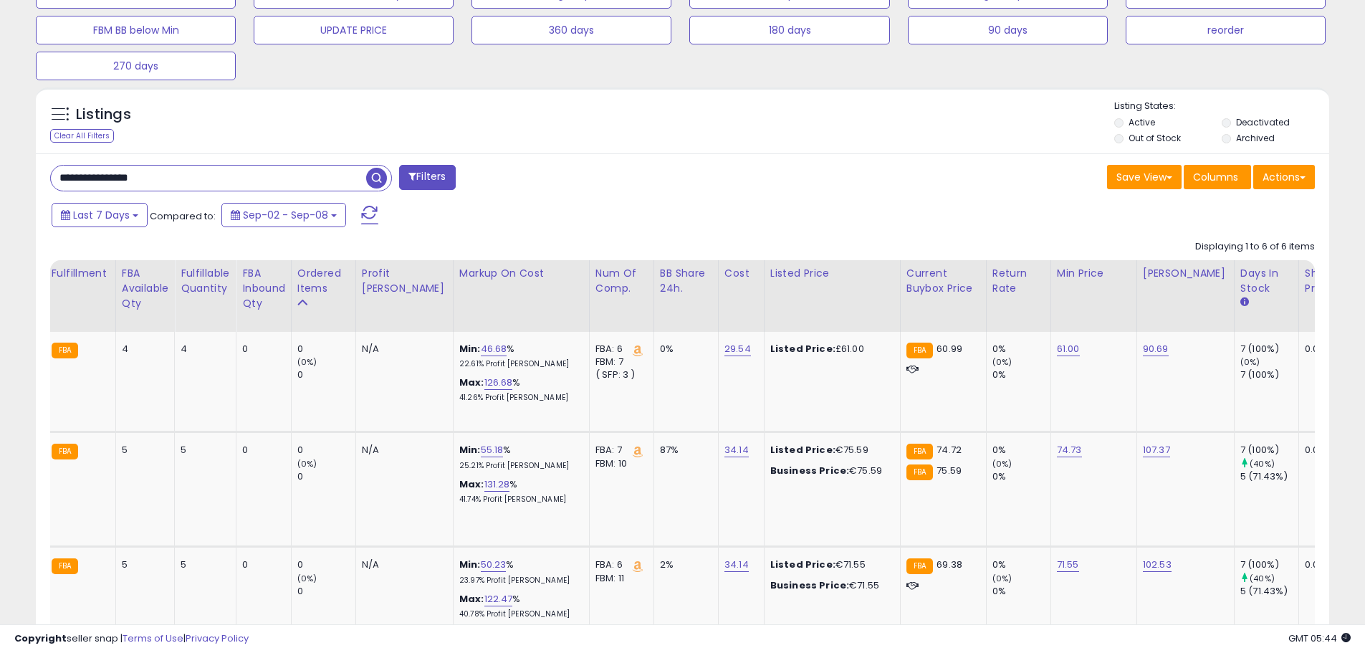
scroll to position [0, 478]
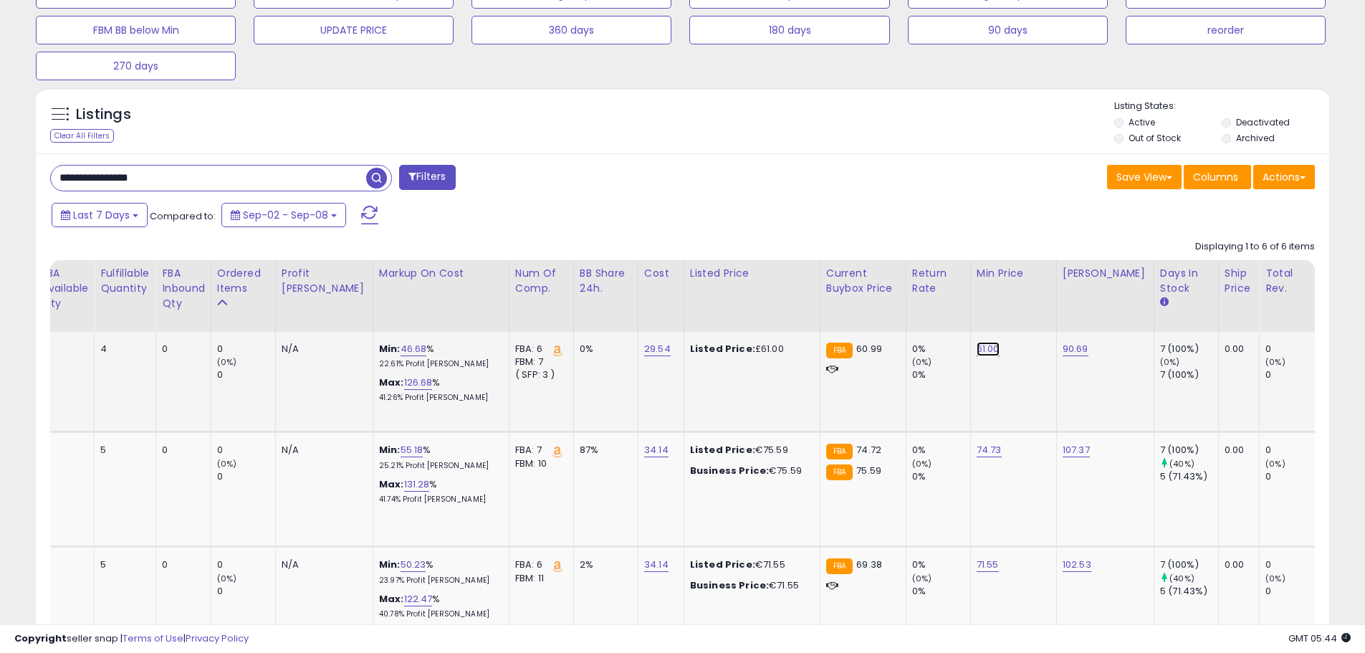
click at [976, 350] on link "61.00" at bounding box center [987, 349] width 23 height 14
drag, startPoint x: 931, startPoint y: 310, endPoint x: 853, endPoint y: 314, distance: 78.2
click at [857, 314] on input "*****" at bounding box center [912, 314] width 128 height 24
type input "**"
click button "submit" at bounding box center [993, 312] width 24 height 21
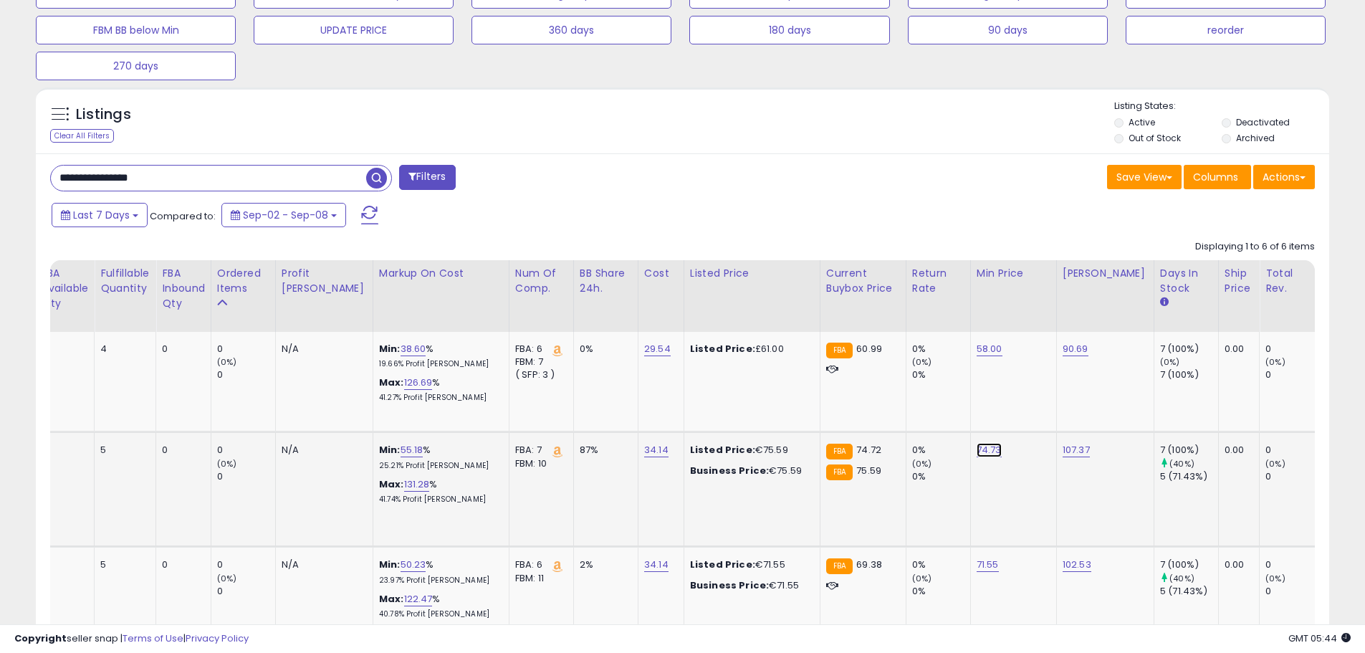
click at [976, 448] on link "74.73" at bounding box center [988, 450] width 25 height 14
drag, startPoint x: 937, startPoint y: 405, endPoint x: 797, endPoint y: 406, distance: 139.7
type input "**"
click button "submit" at bounding box center [993, 413] width 24 height 21
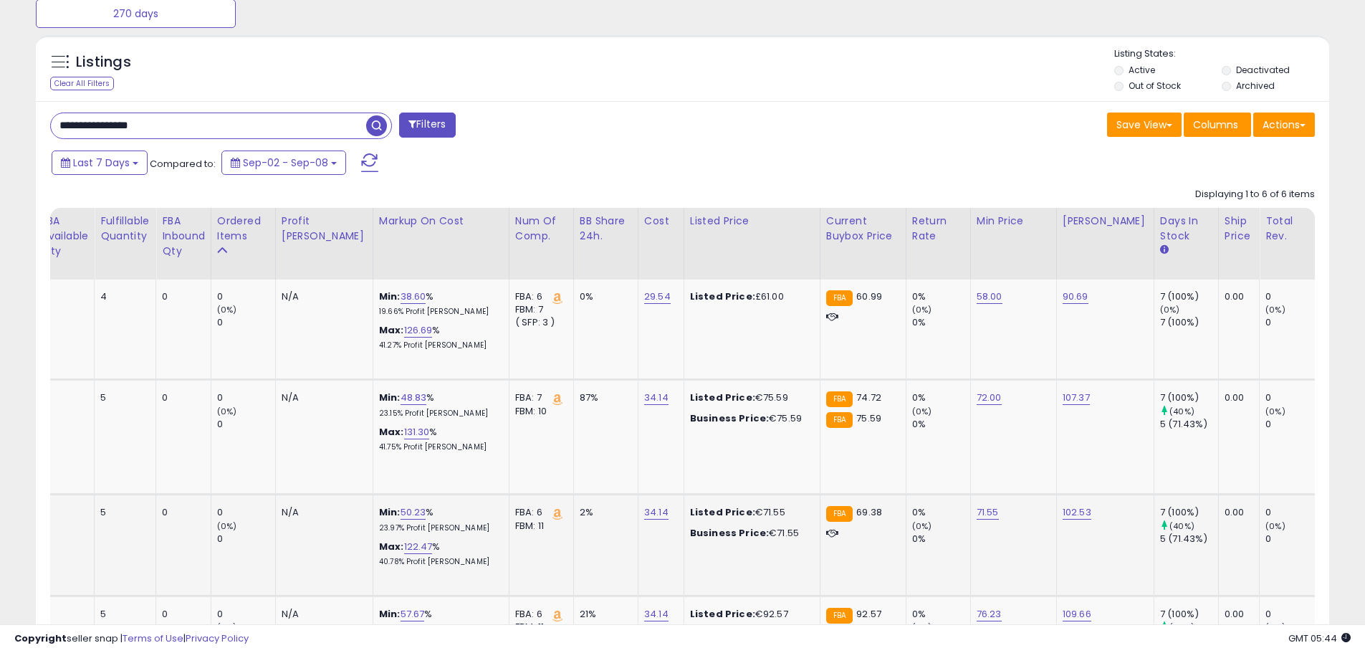
scroll to position [758, 0]
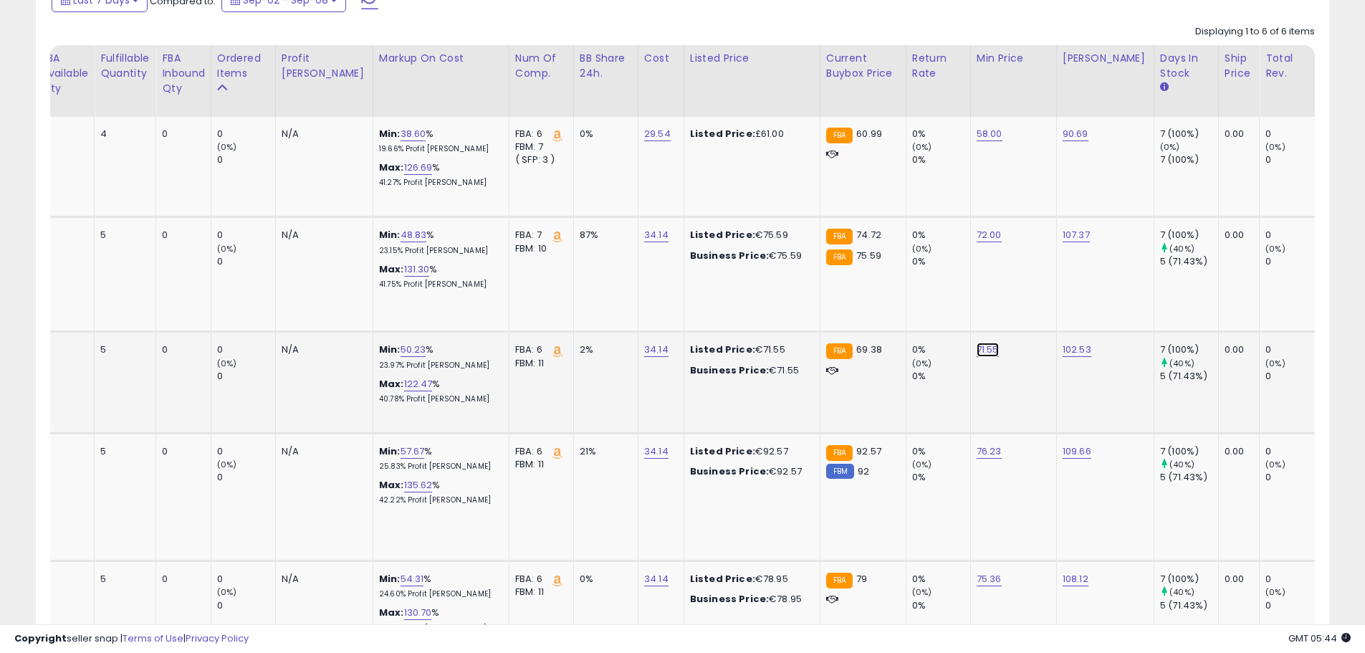
click at [976, 342] on link "71.55" at bounding box center [987, 349] width 22 height 14
drag, startPoint x: 920, startPoint y: 301, endPoint x: 688, endPoint y: 325, distance: 233.4
click at [713, 332] on tr "UNIQUE PIECES DE Swarovski Matrix Kreolen, Kristallperle, Rundschliff, Wei?, Ro…" at bounding box center [773, 382] width 2401 height 101
type input "**"
click button "submit" at bounding box center [993, 299] width 24 height 21
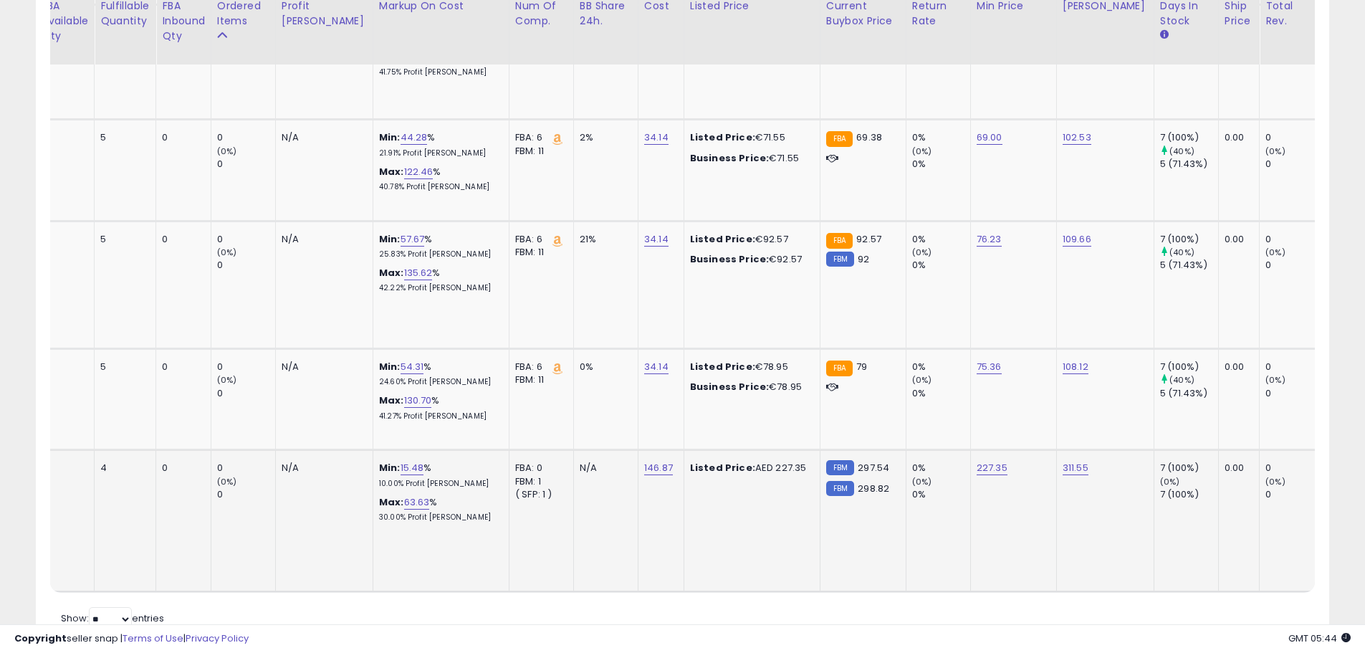
scroll to position [973, 0]
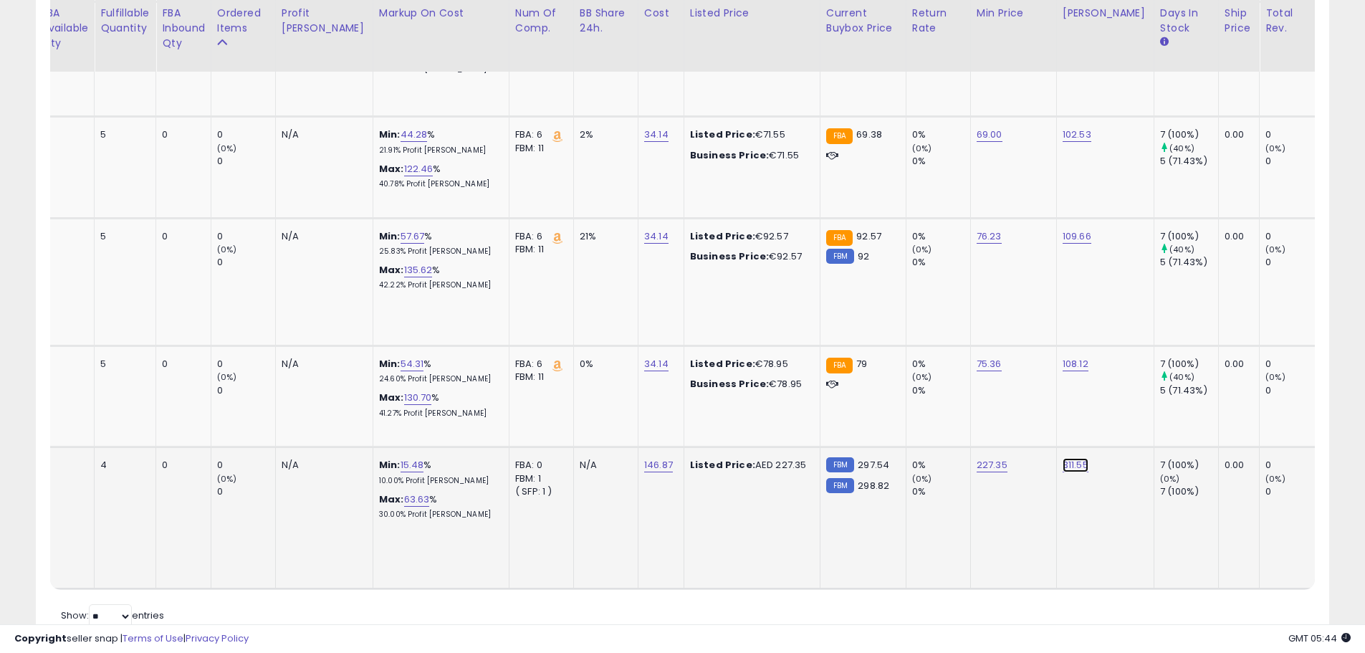
click at [1062, 458] on link "311.55" at bounding box center [1075, 465] width 26 height 14
drag, startPoint x: 1013, startPoint y: 390, endPoint x: 819, endPoint y: 402, distance: 194.5
click at [827, 402] on tbody "UNIQUE PIECES UK Swarovski Matrix hoop earrings, Crystal pearl, Round cut, [PER…" at bounding box center [773, 245] width 2401 height 686
type input "***"
click button "submit" at bounding box center [1080, 388] width 24 height 21
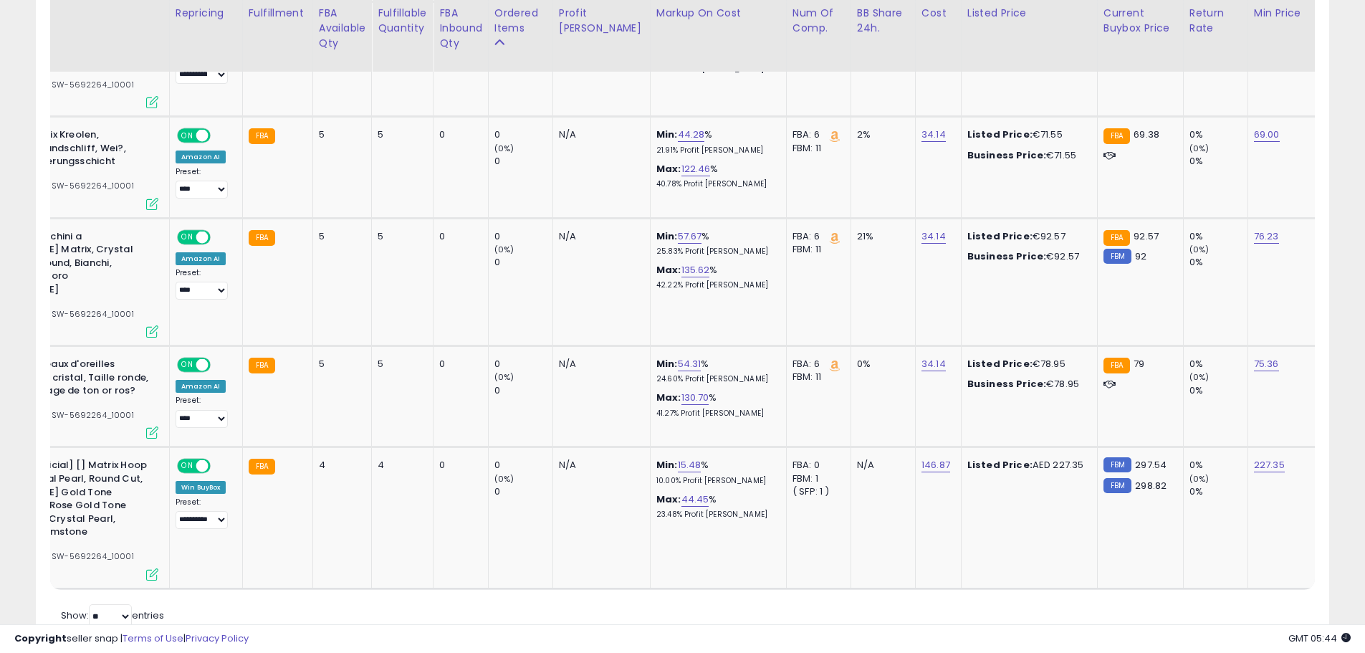
scroll to position [0, 37]
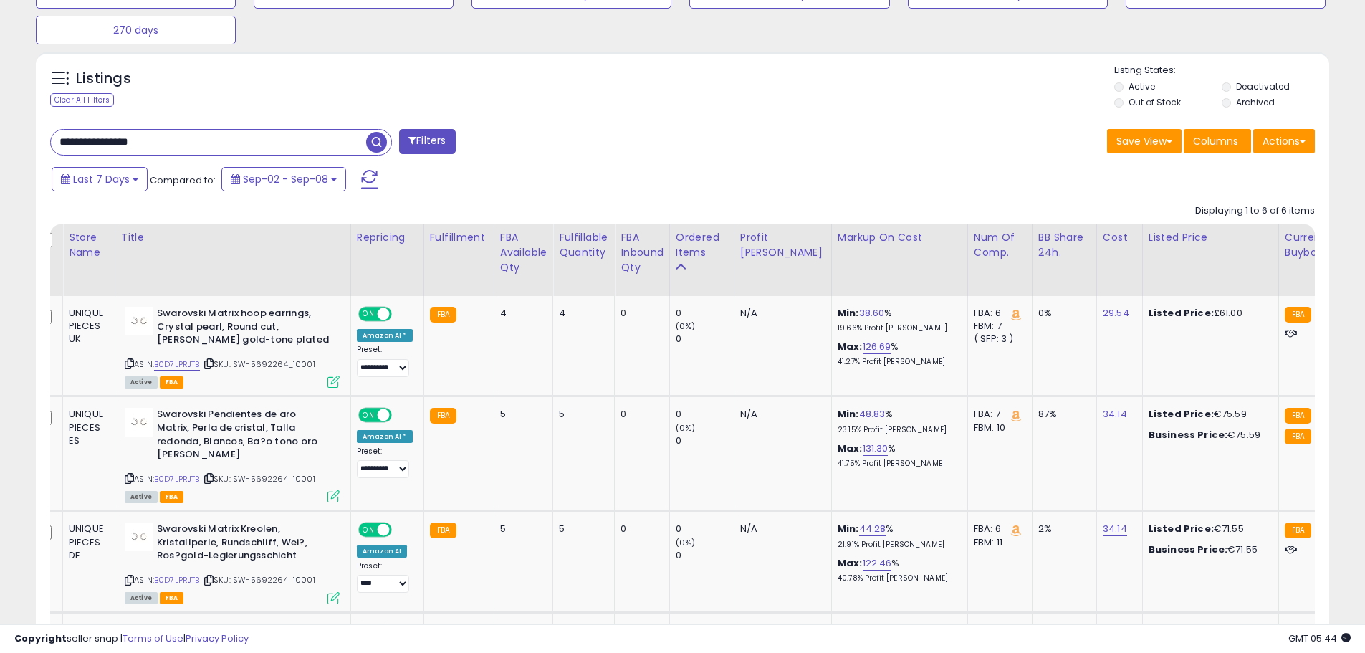
drag, startPoint x: 187, startPoint y: 134, endPoint x: -194, endPoint y: 146, distance: 381.3
paste input "text"
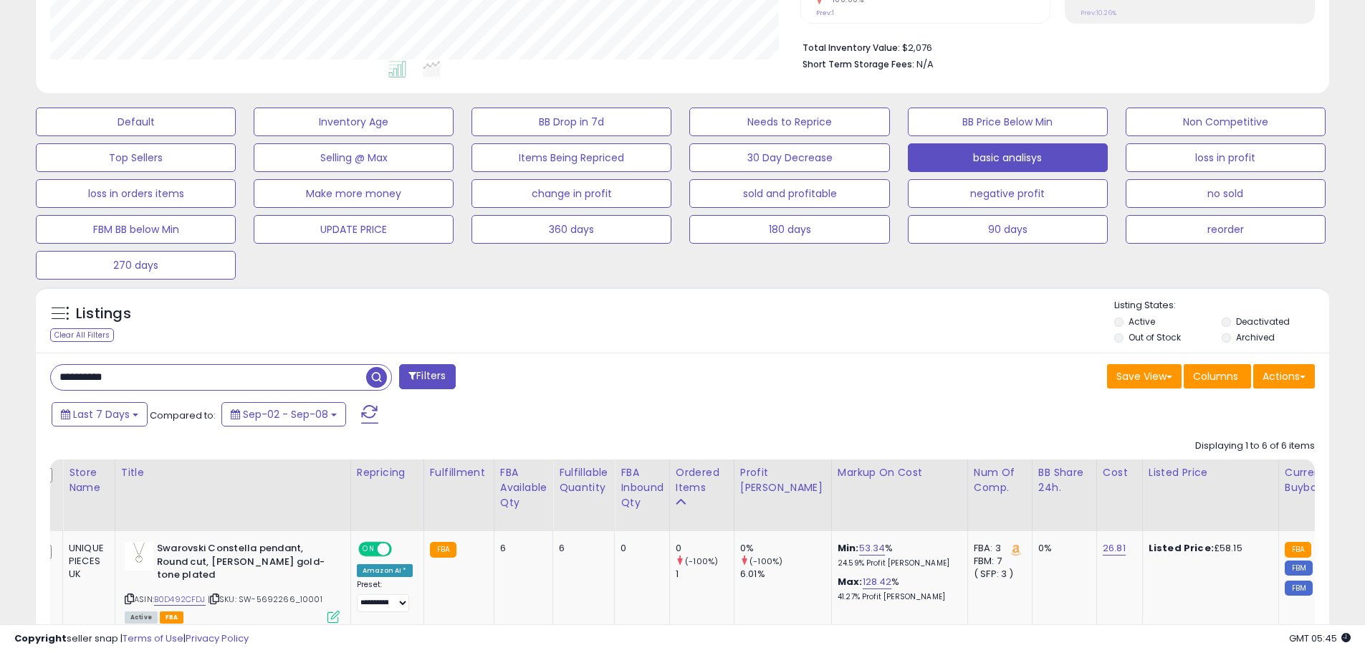
drag, startPoint x: 180, startPoint y: 378, endPoint x: -349, endPoint y: 357, distance: 529.1
paste input "text"
type input "**********"
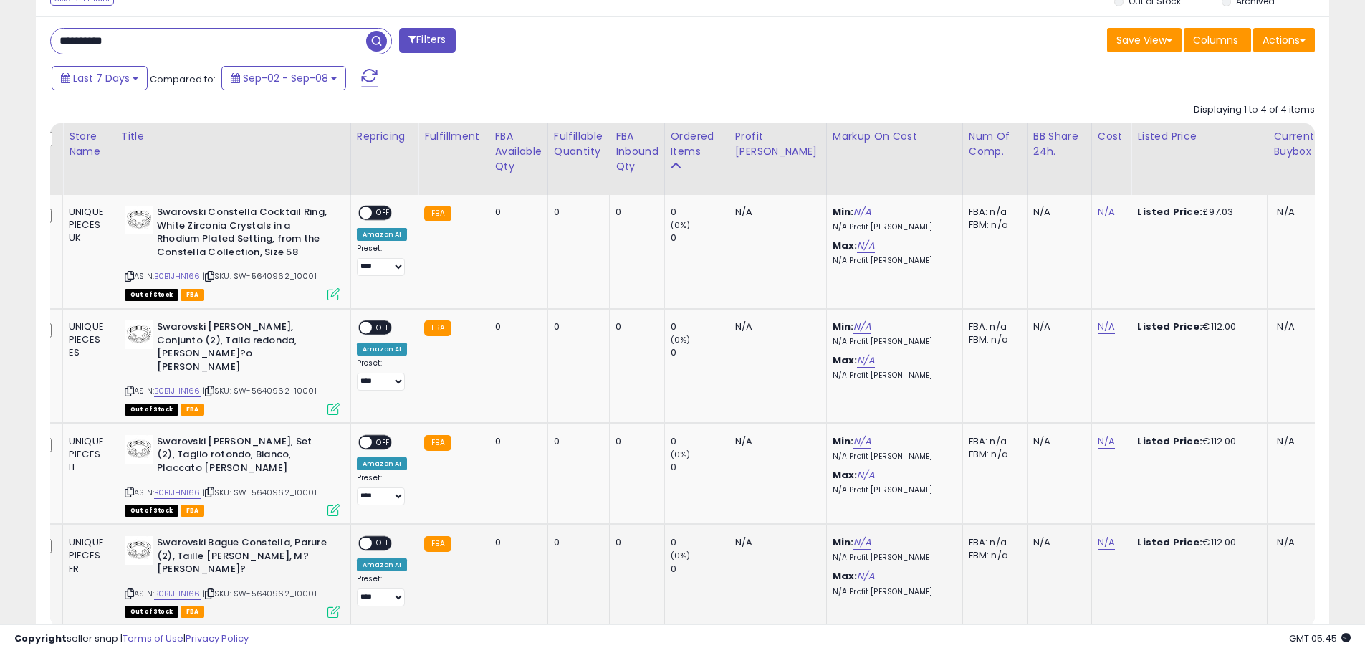
scroll to position [654, 0]
